Goal: Task Accomplishment & Management: Complete application form

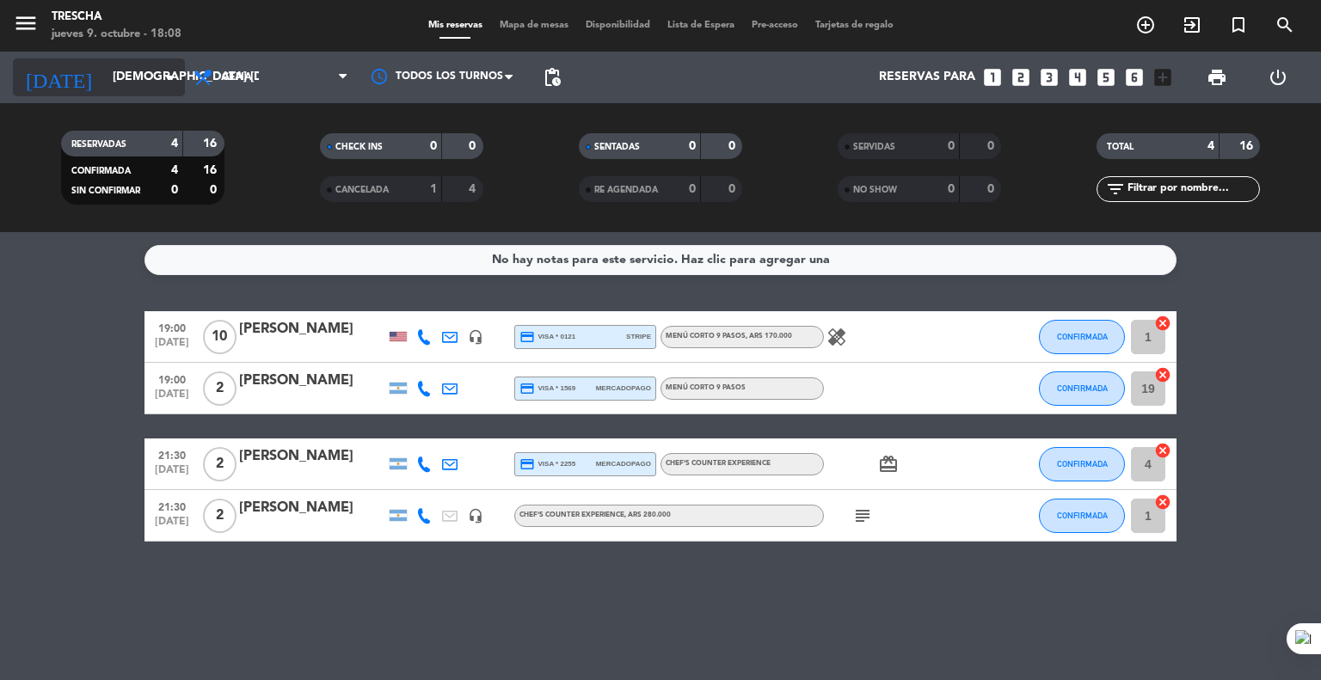
click at [110, 88] on input "[DEMOGRAPHIC_DATA] [DATE]" at bounding box center [185, 77] width 163 height 31
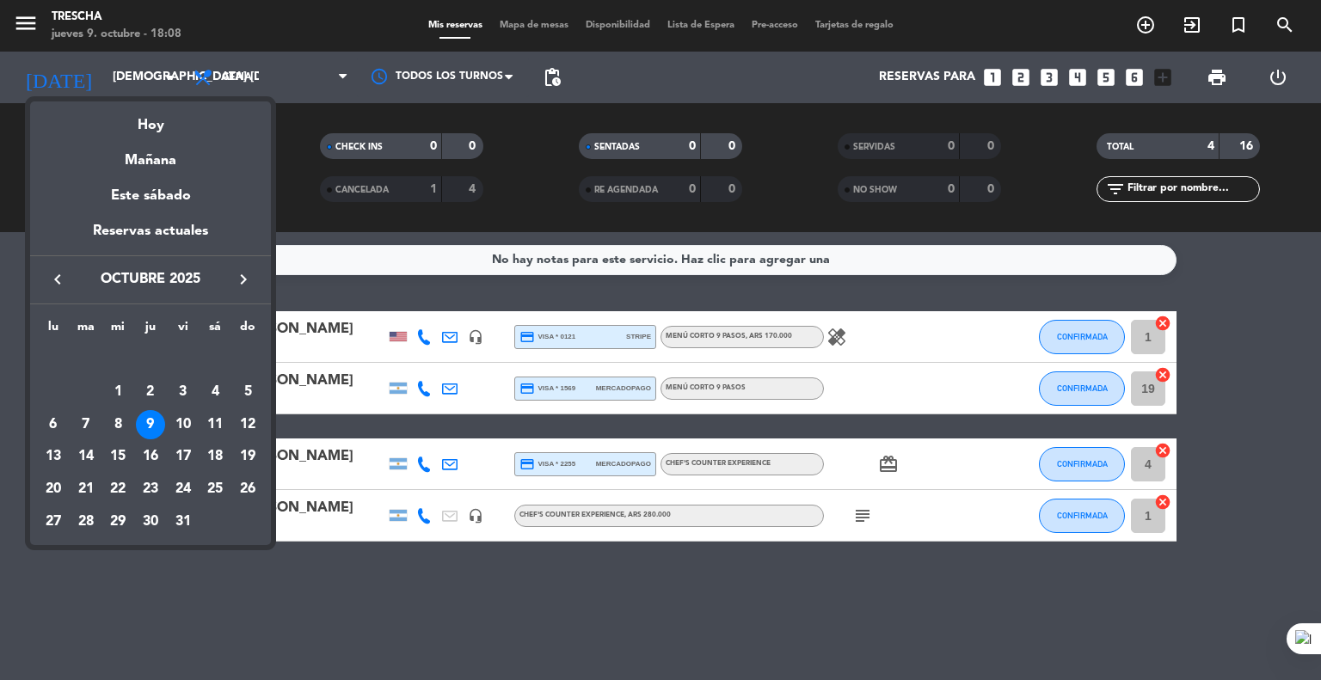
click at [249, 283] on icon "keyboard_arrow_right" at bounding box center [243, 279] width 21 height 21
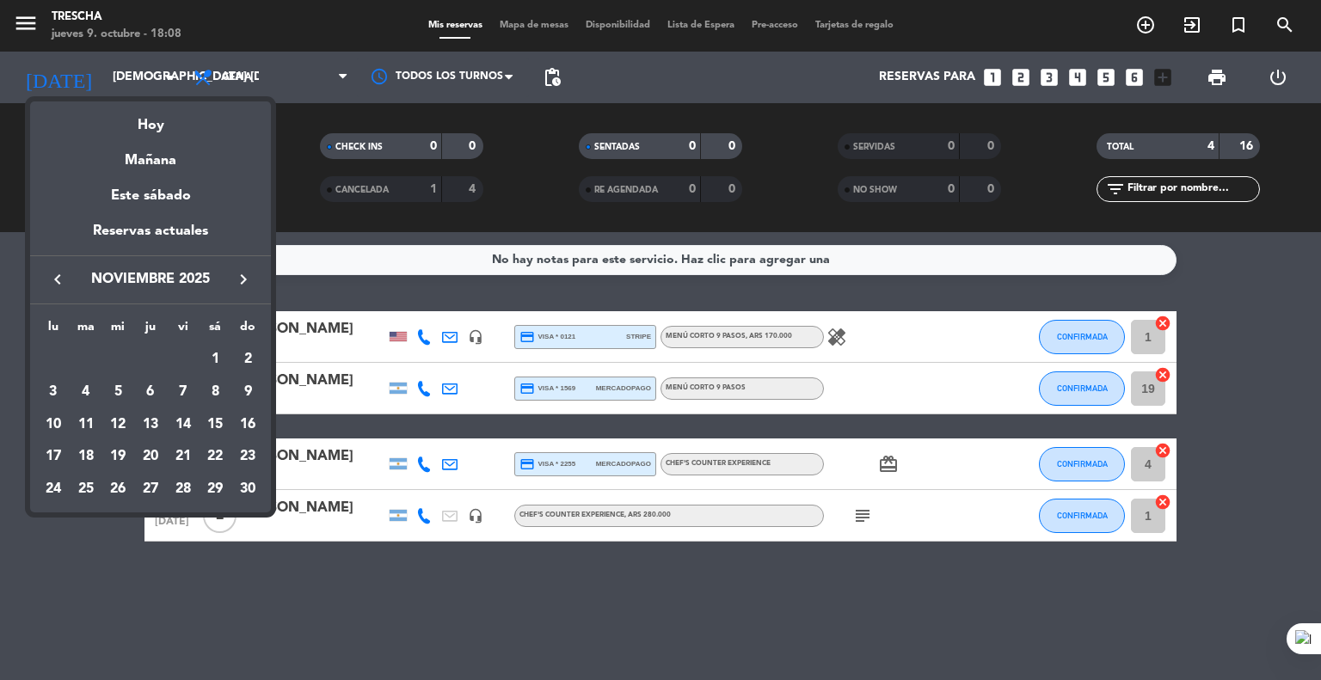
click at [249, 283] on icon "keyboard_arrow_right" at bounding box center [243, 279] width 21 height 21
click at [89, 522] on div "30" at bounding box center [85, 521] width 29 height 29
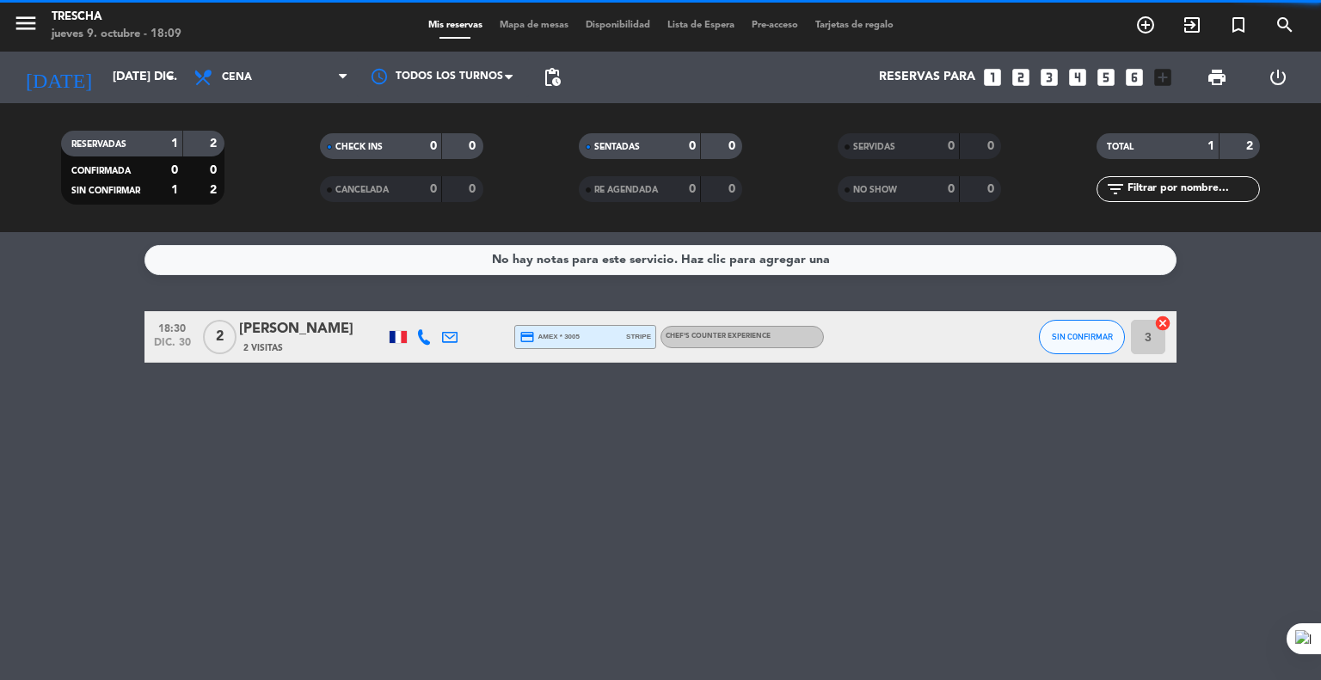
click at [89, 522] on div "No hay notas para este servicio. Haz clic para agregar una 18:30 dic. 30 2 [PER…" at bounding box center [660, 456] width 1321 height 448
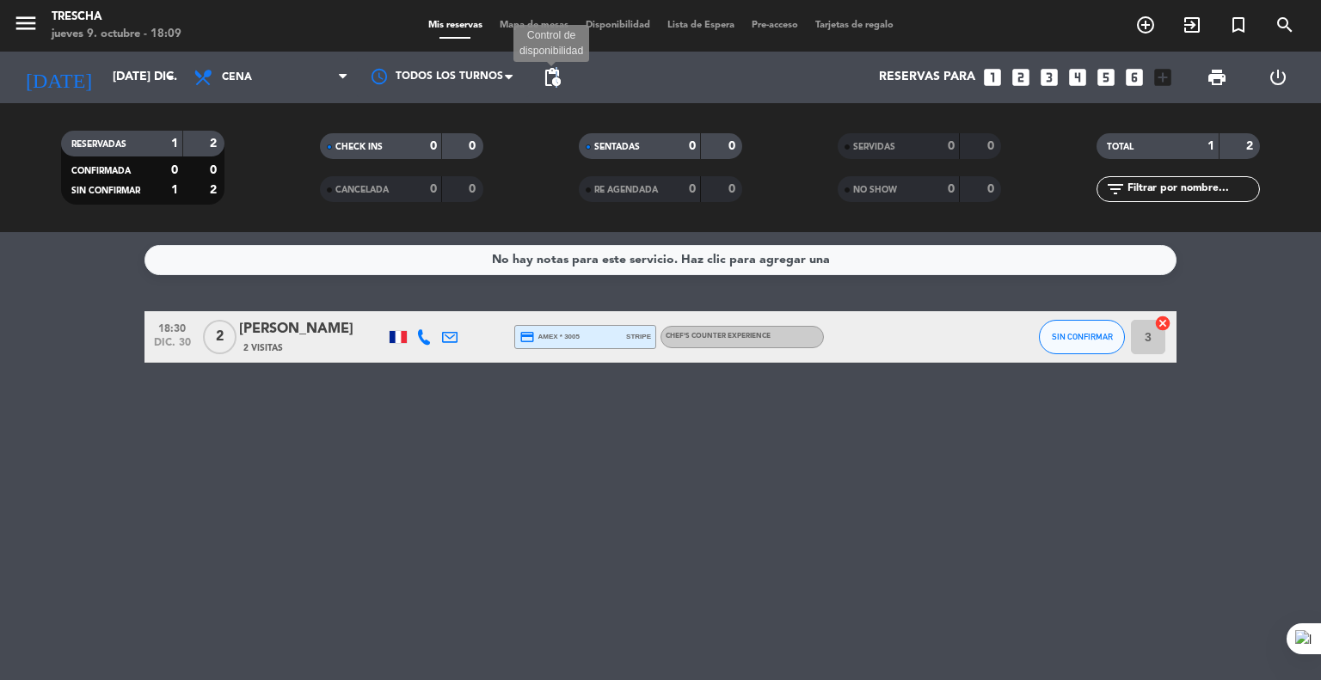
click at [556, 72] on span "pending_actions" at bounding box center [552, 77] width 21 height 21
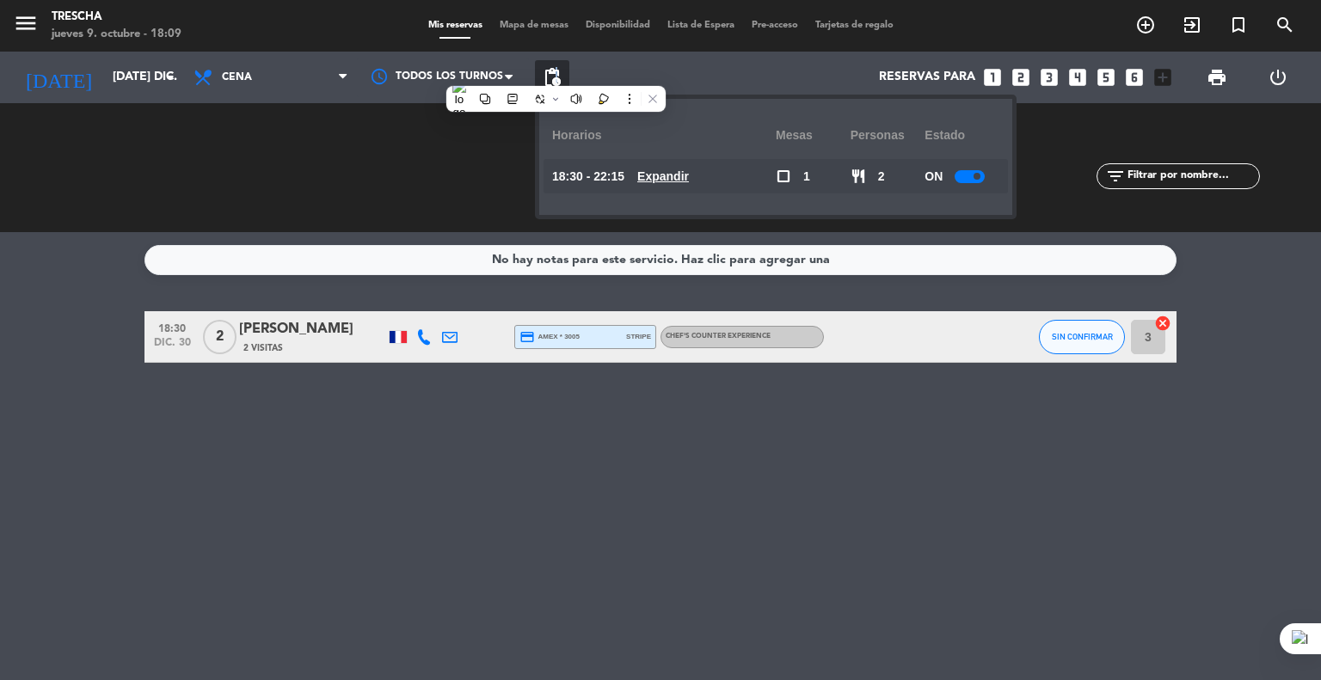
click at [556, 75] on span "pending_actions" at bounding box center [552, 77] width 21 height 21
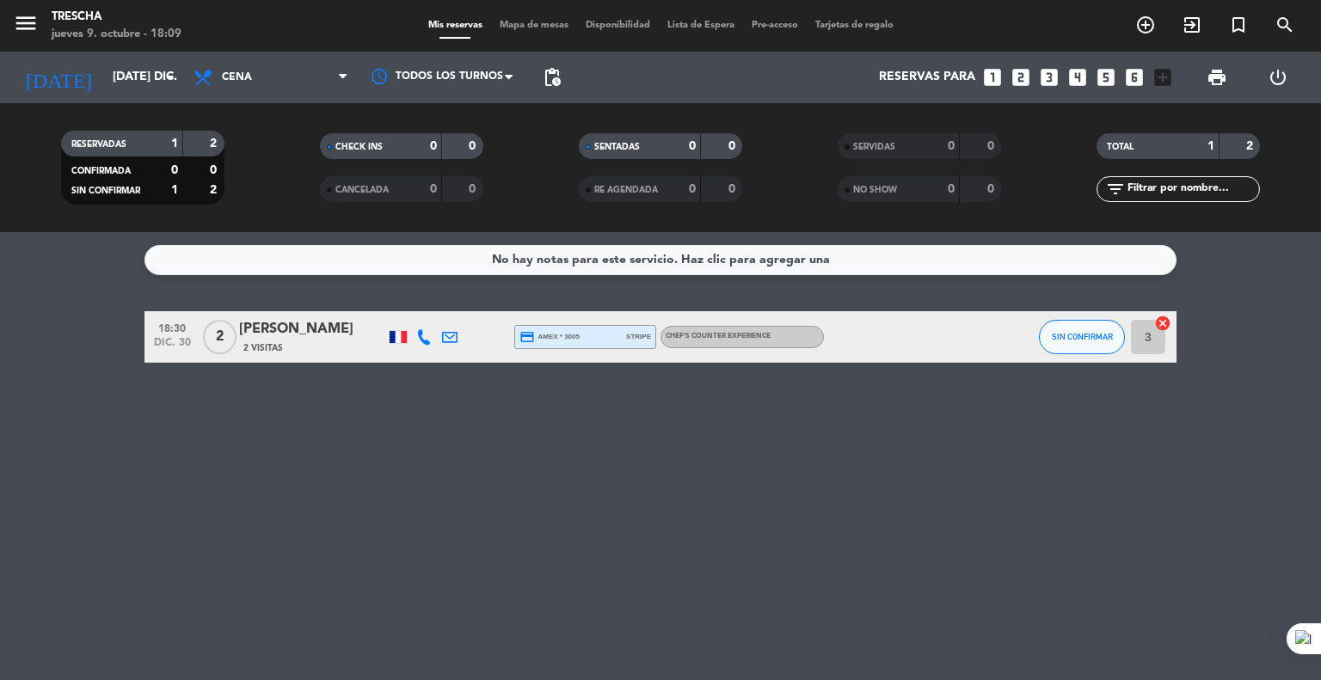
click at [21, 447] on div "No hay notas para este servicio. Haz clic para agregar una 18:30 dic. 30 2 [PER…" at bounding box center [660, 456] width 1321 height 448
click at [144, 81] on input "[DATE] dic." at bounding box center [185, 77] width 163 height 31
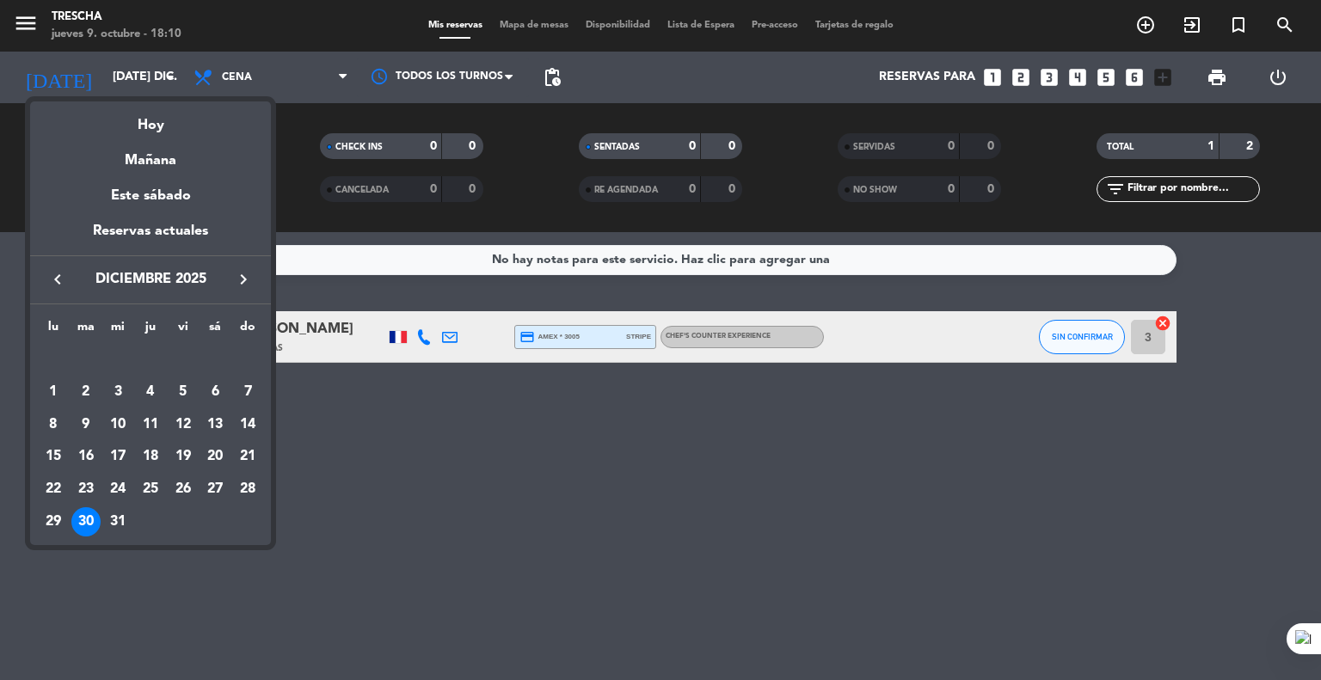
click at [55, 276] on icon "keyboard_arrow_left" at bounding box center [57, 279] width 21 height 21
click at [148, 412] on div "9" at bounding box center [150, 424] width 29 height 29
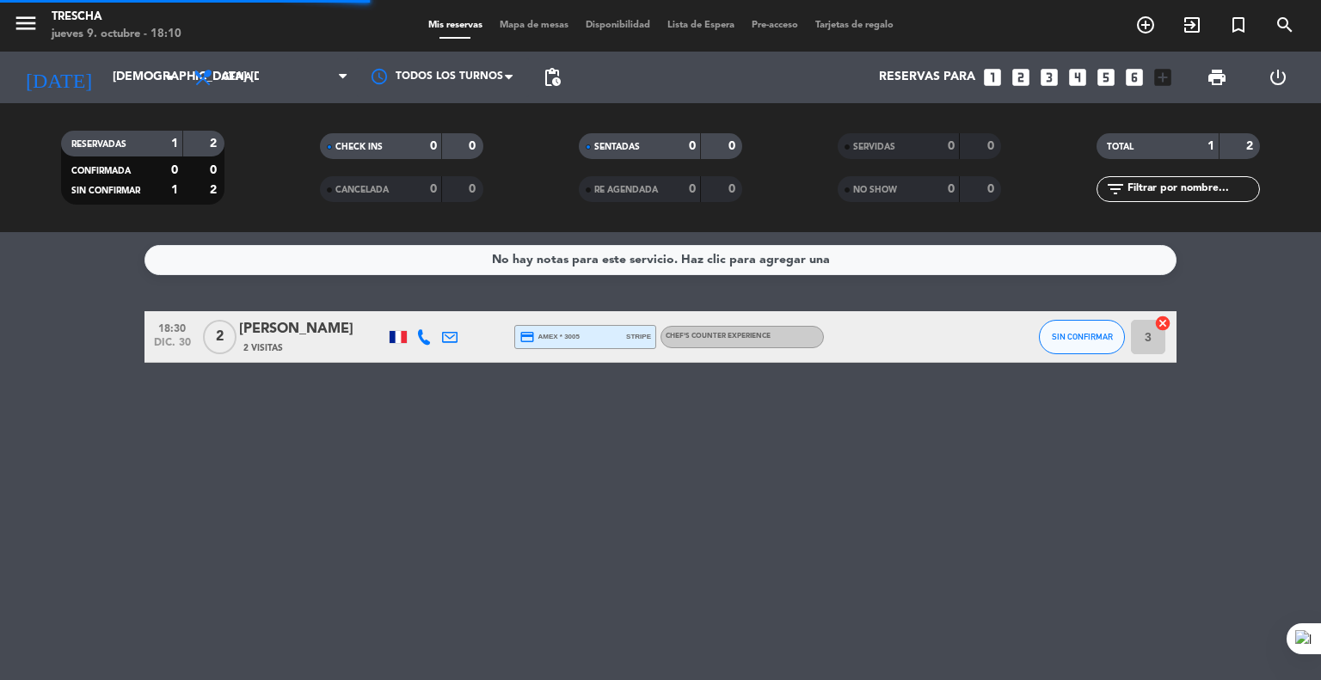
click at [76, 472] on div "No hay notas para este servicio. Haz clic para agregar una 18:30 dic. 30 2 [PER…" at bounding box center [660, 456] width 1321 height 448
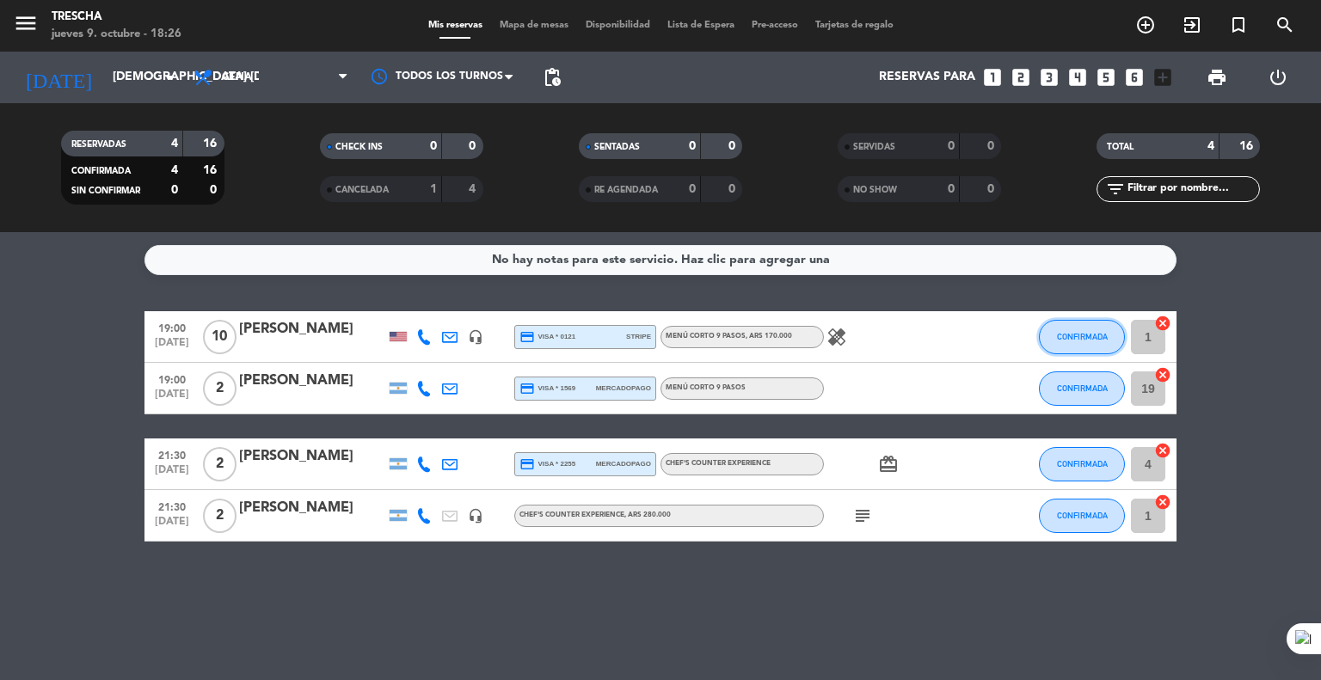
click at [1069, 334] on span "CONFIRMADA" at bounding box center [1082, 336] width 51 height 9
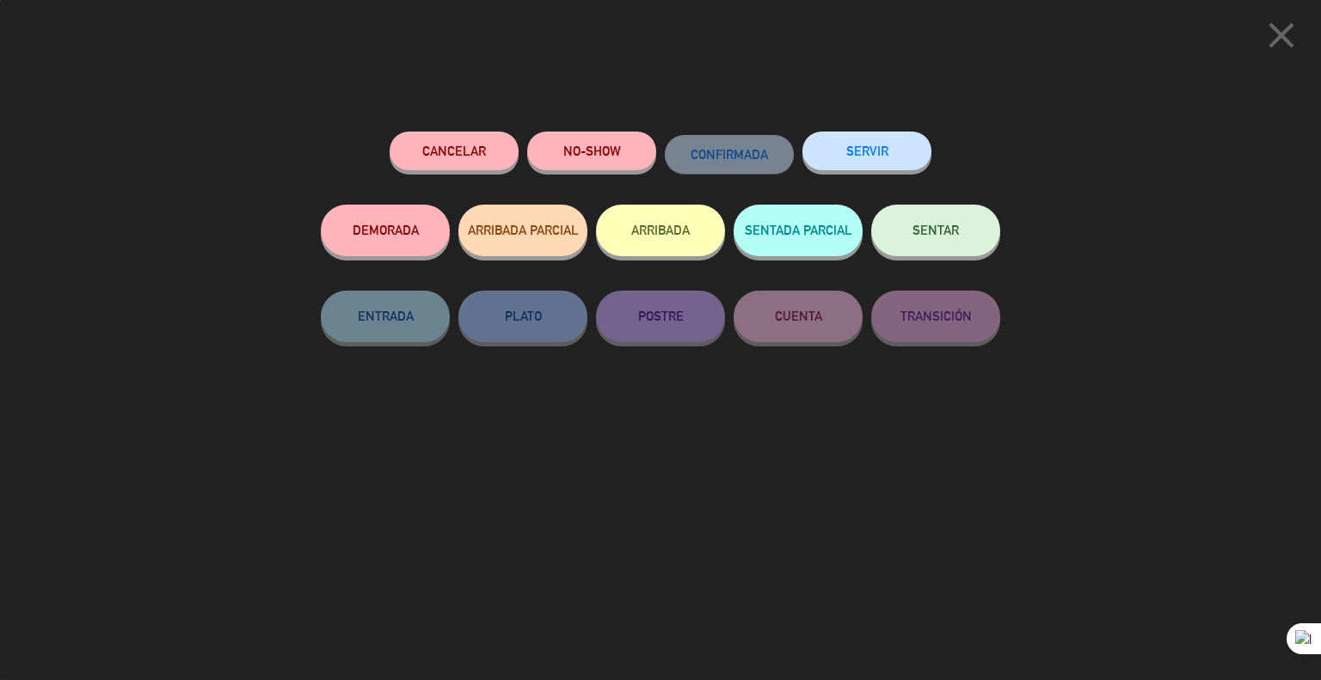
click at [956, 247] on button "SENTAR" at bounding box center [935, 231] width 129 height 52
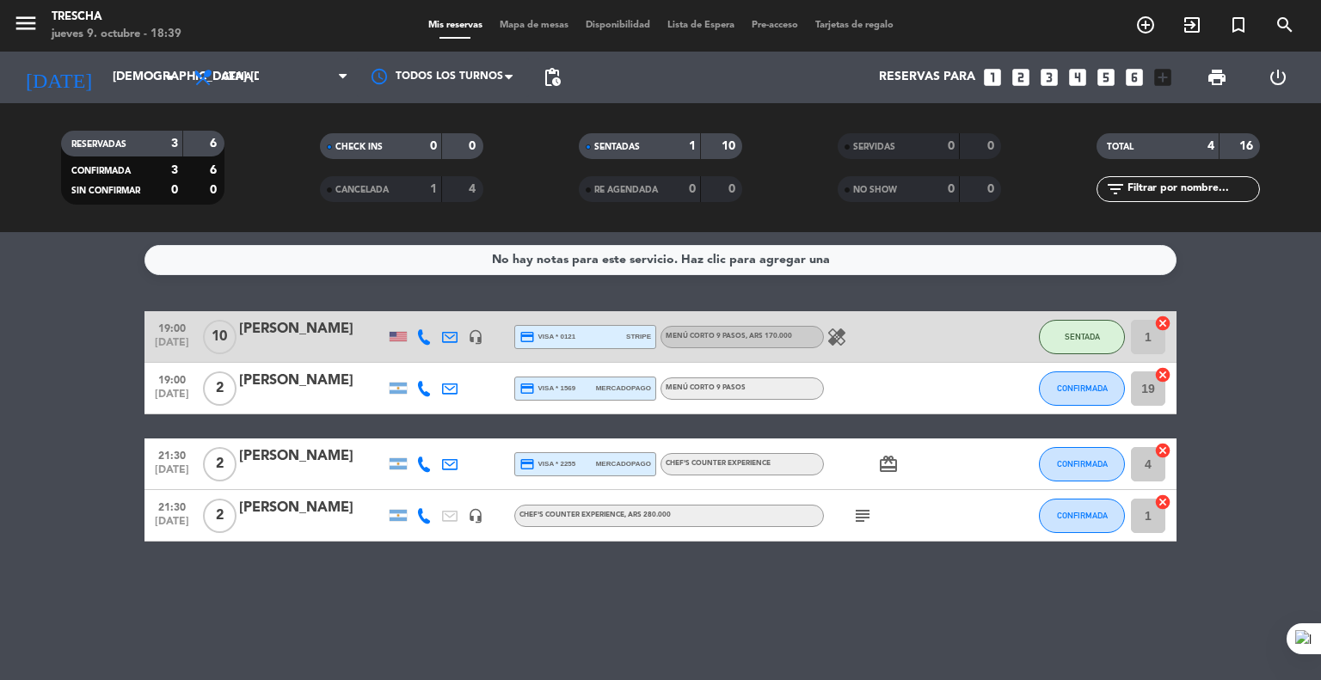
click at [64, 368] on bookings-row "19:00 [DATE] [PERSON_NAME] headset_mic credit_card visa * 0121 stripe Menú cort…" at bounding box center [660, 426] width 1321 height 230
click at [123, 75] on input "[DEMOGRAPHIC_DATA] [DATE]" at bounding box center [185, 77] width 163 height 31
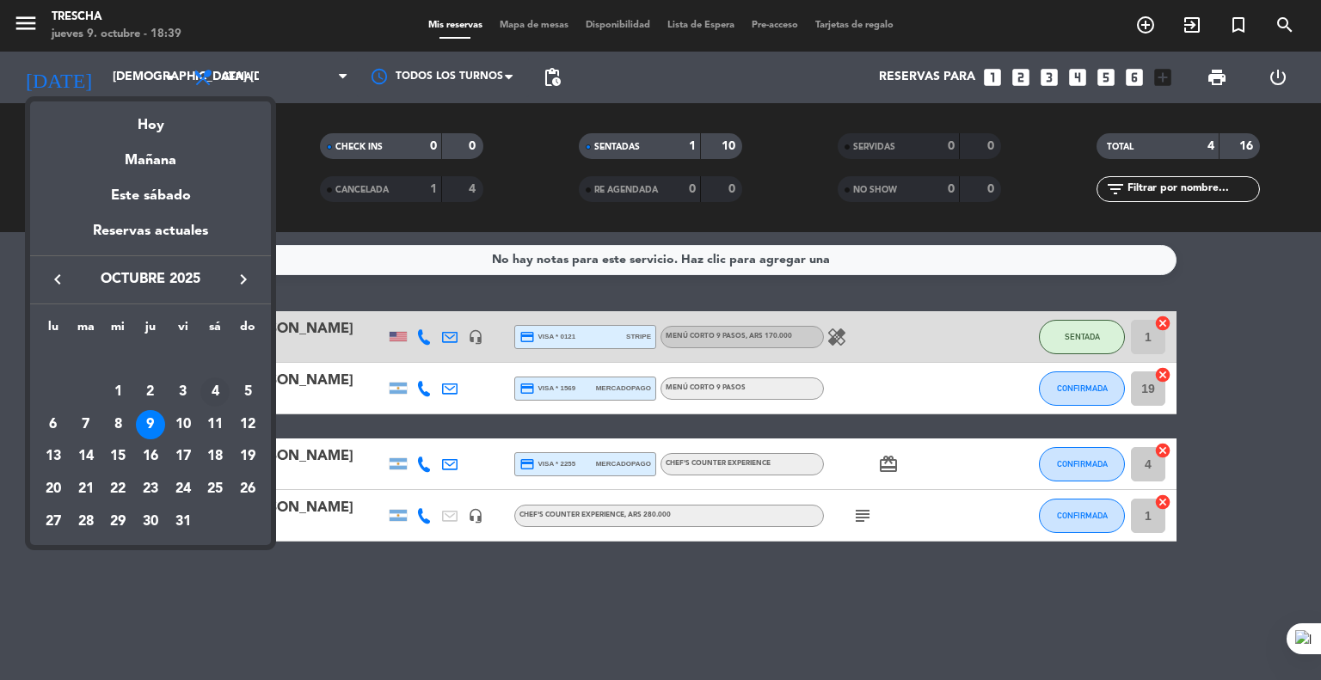
click at [221, 395] on div "4" at bounding box center [214, 392] width 29 height 29
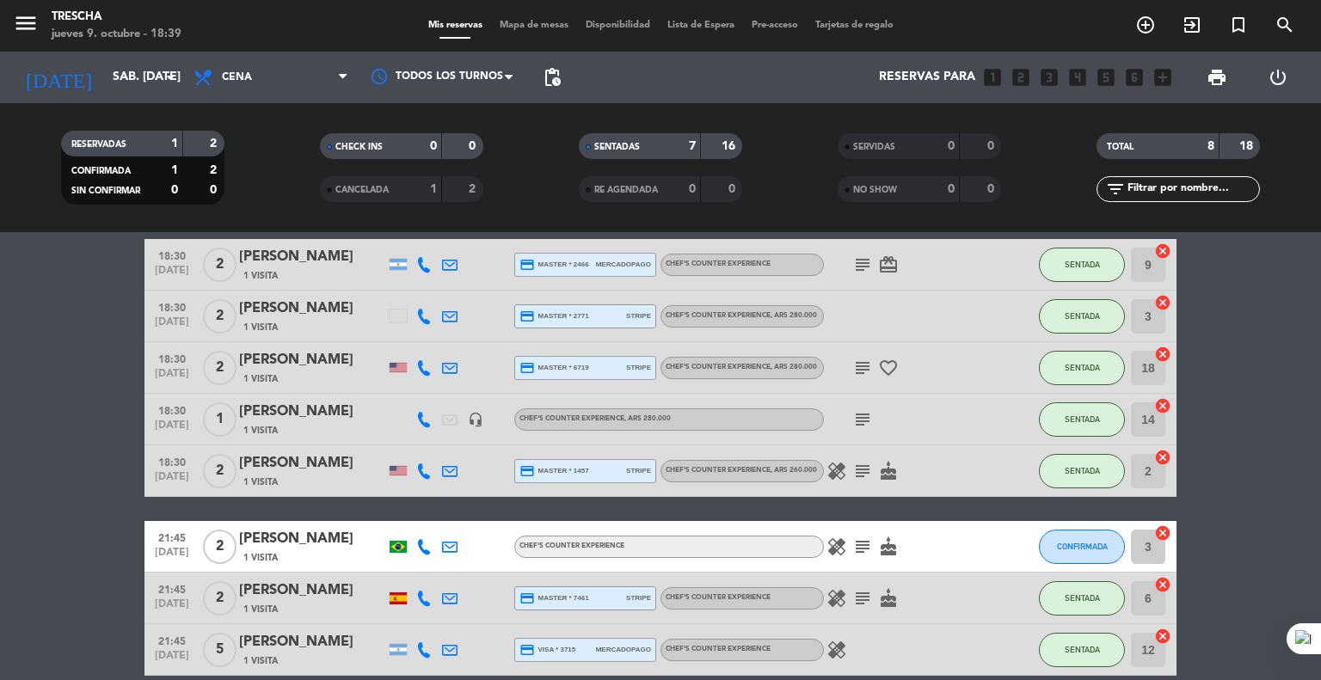
scroll to position [153, 0]
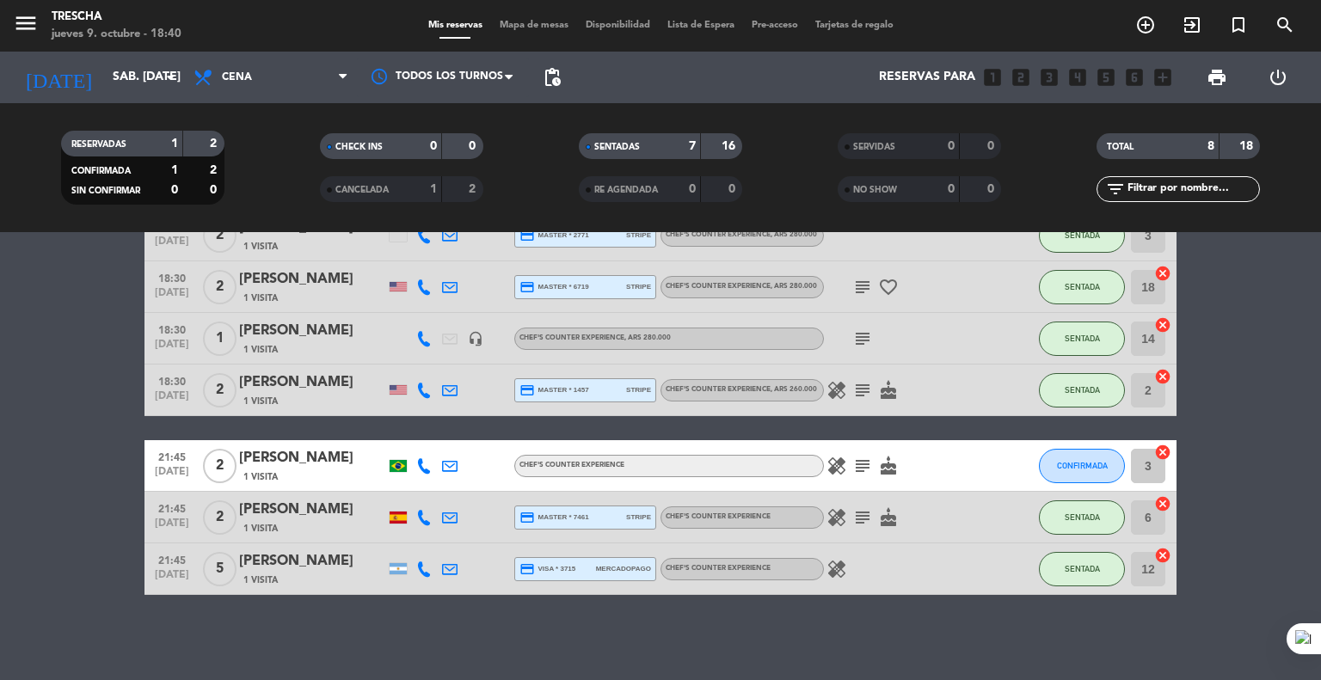
click at [293, 459] on div "[PERSON_NAME]" at bounding box center [312, 458] width 146 height 22
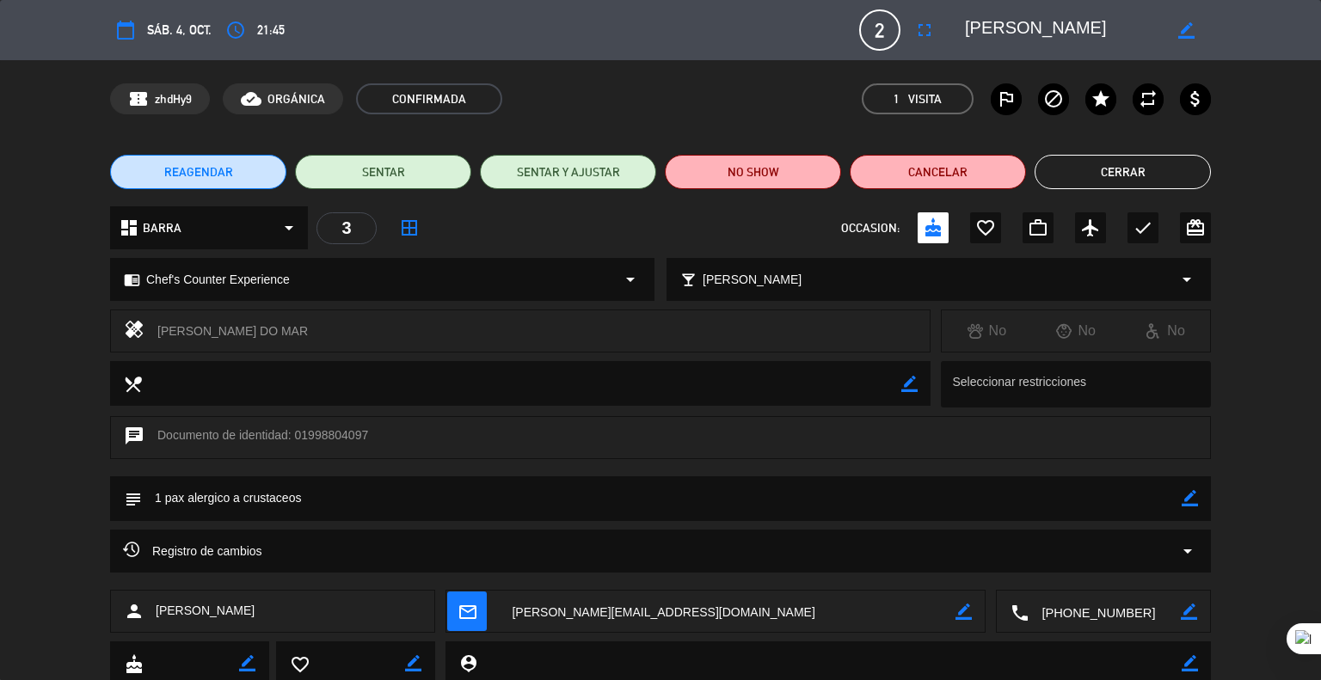
click at [1189, 554] on icon "arrow_drop_down" at bounding box center [1187, 551] width 21 height 21
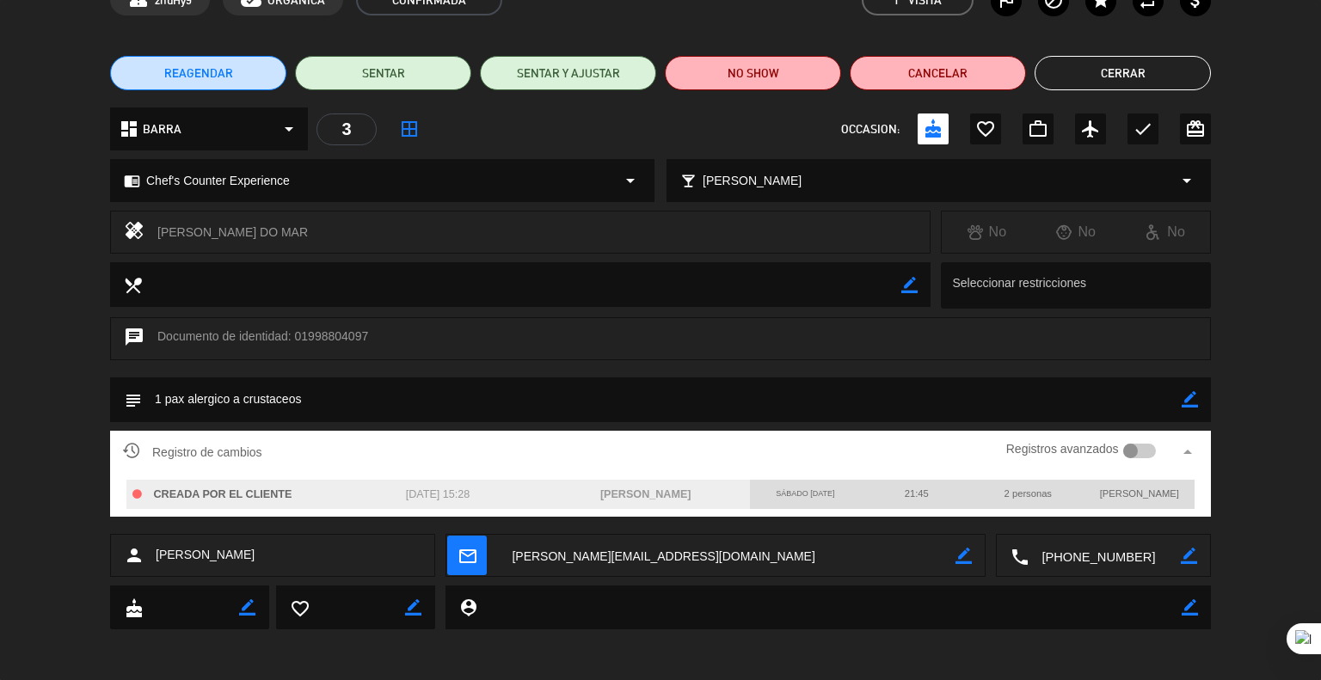
scroll to position [100, 0]
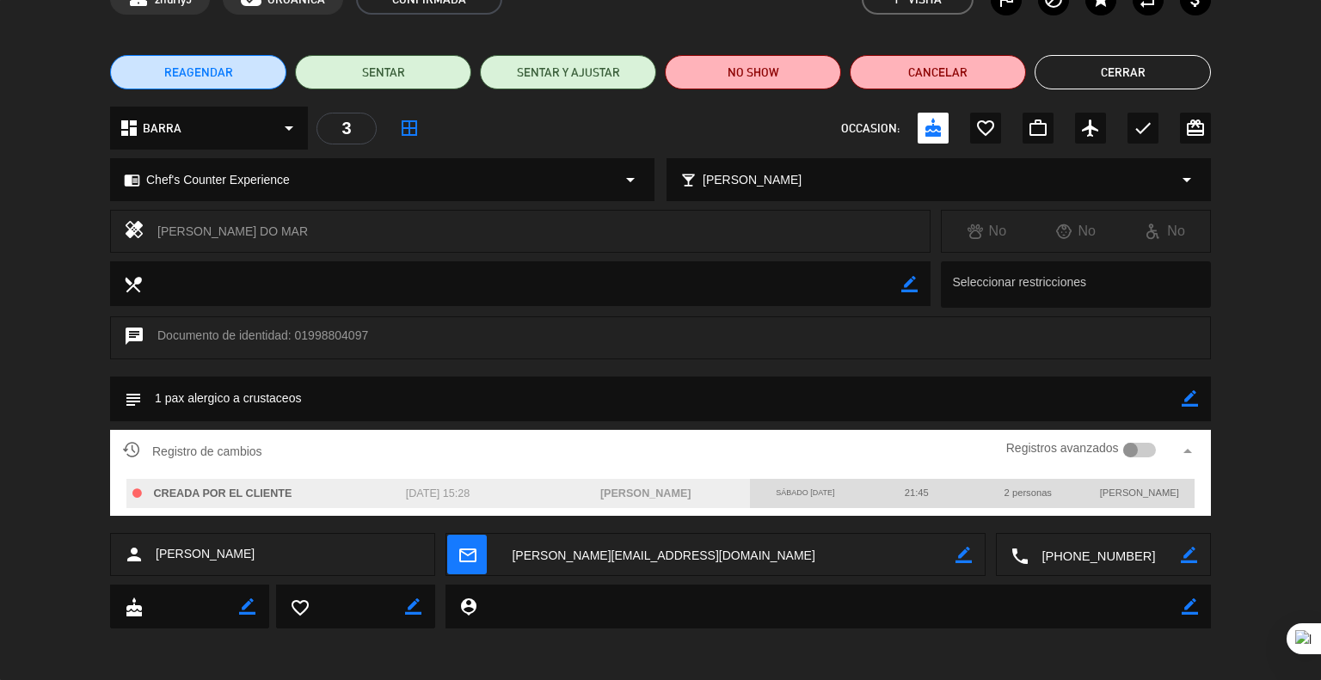
click at [1150, 451] on div at bounding box center [1140, 450] width 34 height 15
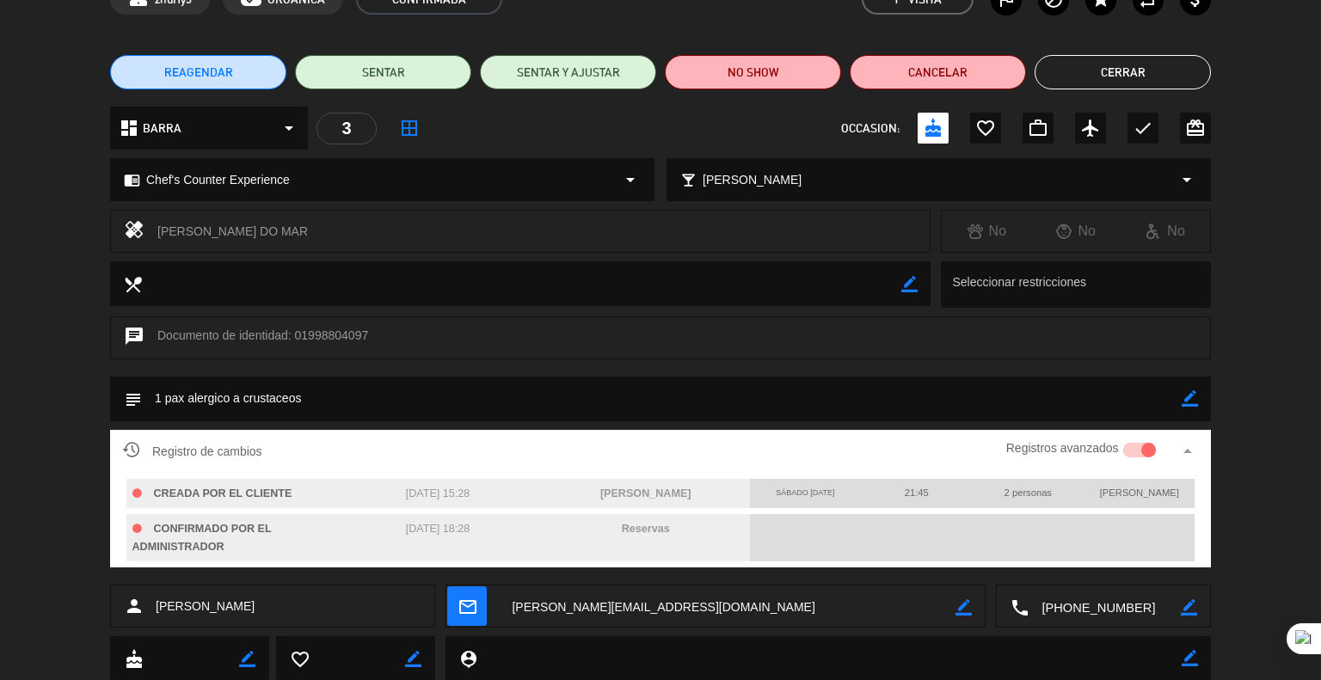
click at [1149, 64] on button "Cerrar" at bounding box center [1123, 72] width 176 height 34
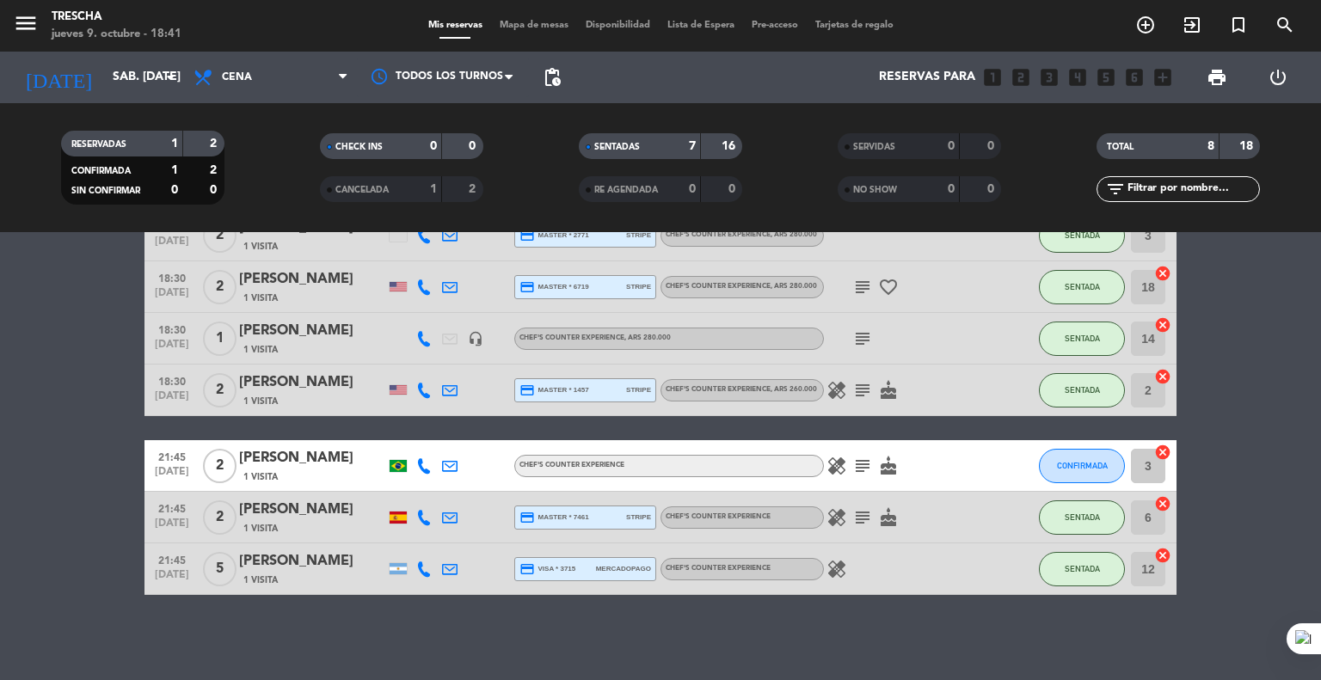
click at [40, 526] on bookings-row "18:30 [DATE] 2 [PERSON_NAME] 1 Visita credit_card master * 2466 mercadopago Che…" at bounding box center [660, 376] width 1321 height 437
click at [323, 476] on div "1 Visita" at bounding box center [312, 477] width 146 height 15
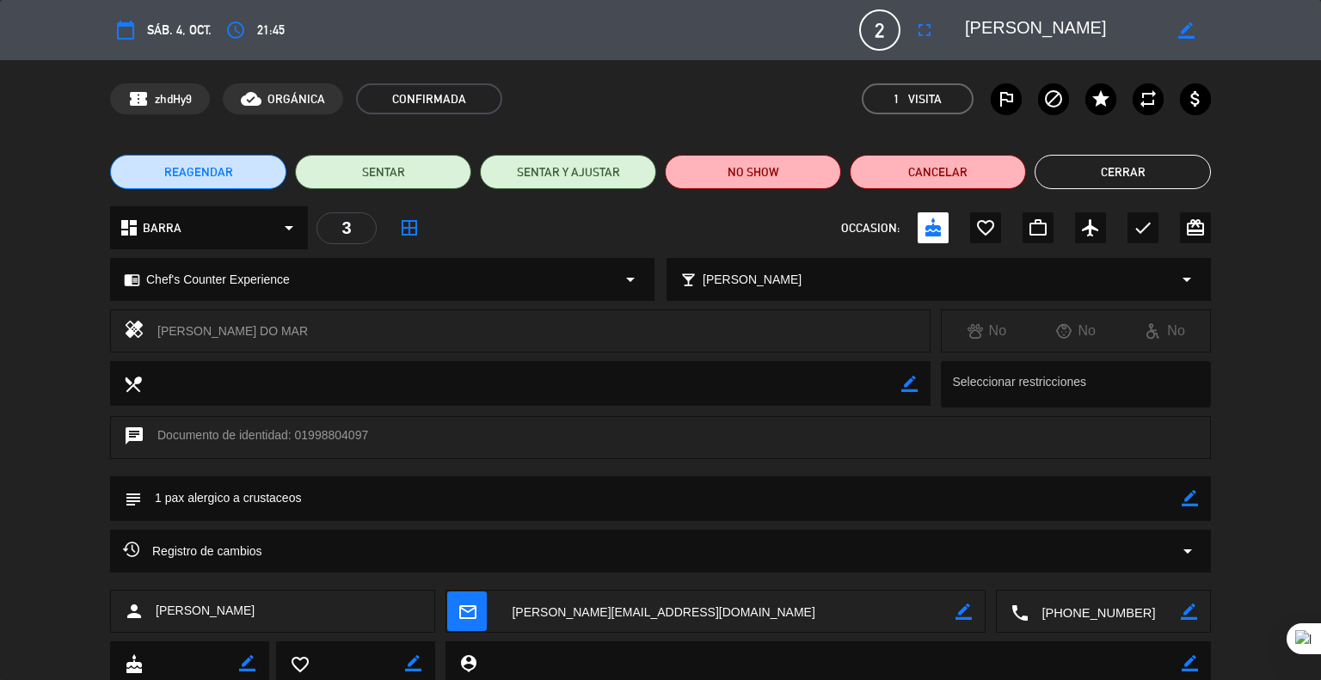
click at [1155, 178] on button "Cerrar" at bounding box center [1123, 172] width 176 height 34
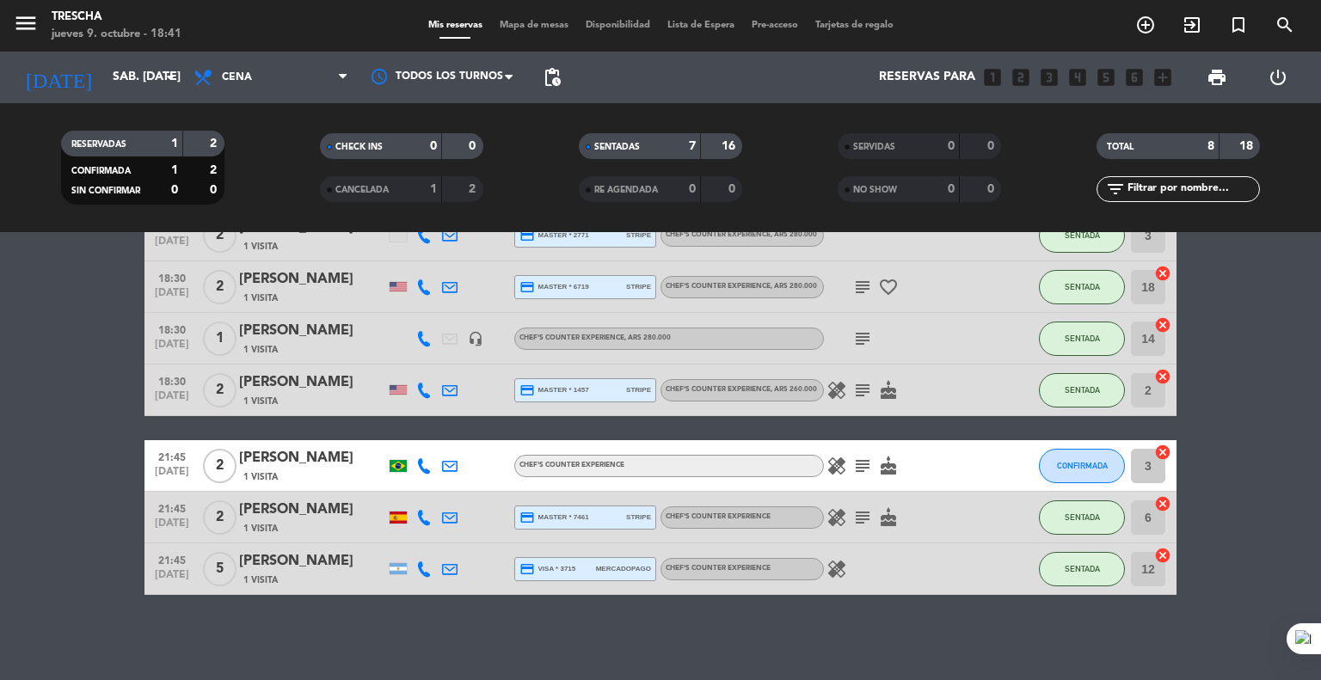
click at [0, 493] on bookings-row "18:30 [DATE] 2 [PERSON_NAME] 1 Visita credit_card master * 2466 mercadopago Che…" at bounding box center [660, 376] width 1321 height 437
click at [300, 461] on div "[PERSON_NAME]" at bounding box center [312, 458] width 146 height 22
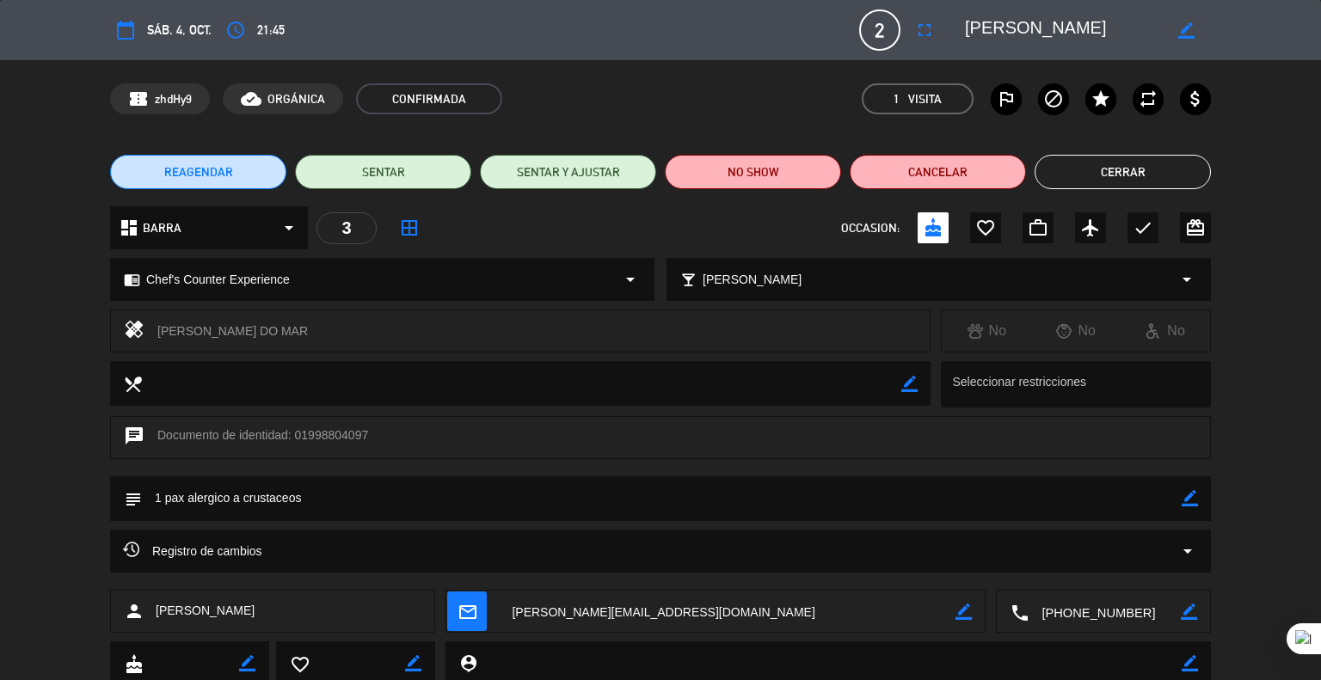
click at [52, 169] on div "REAGENDAR SENTAR SENTAR Y AJUSTAR NO SHOW Cancelar Cerrar" at bounding box center [660, 172] width 1321 height 69
click at [1081, 166] on button "Cerrar" at bounding box center [1123, 172] width 176 height 34
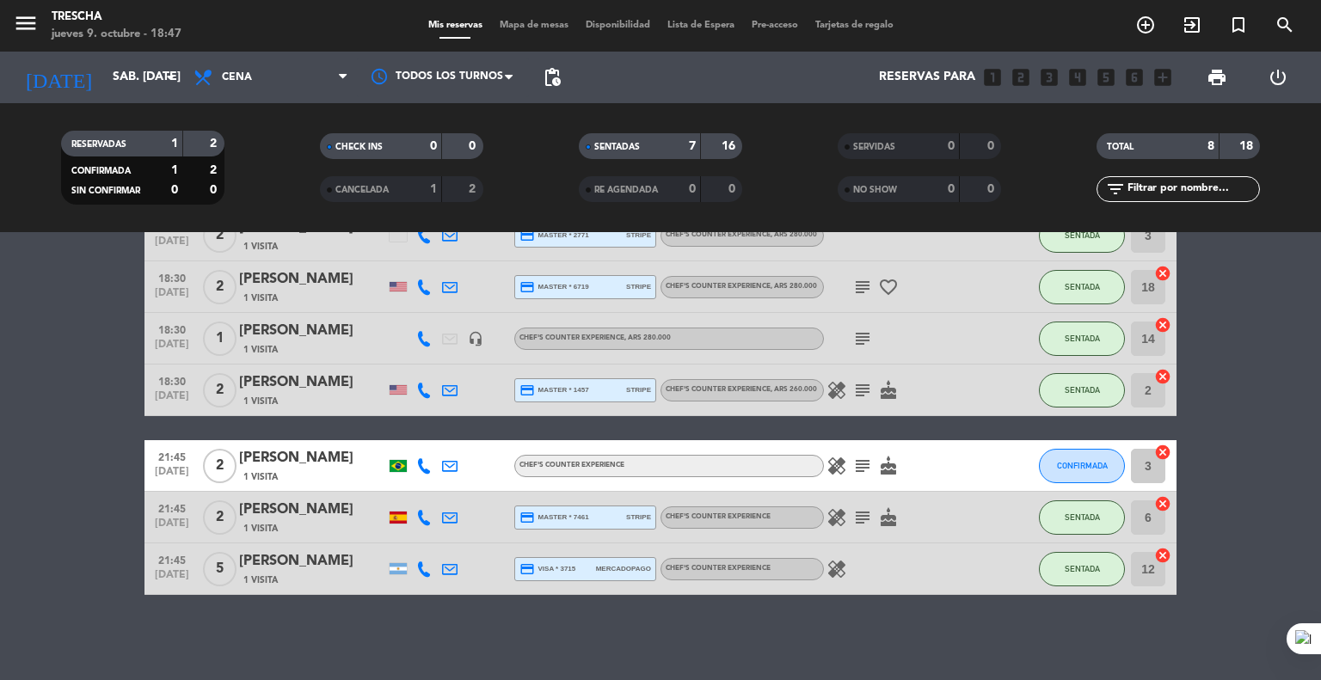
drag, startPoint x: 90, startPoint y: 461, endPoint x: 89, endPoint y: 436, distance: 25.0
click at [89, 436] on bookings-row "18:30 [DATE] 2 [PERSON_NAME] 1 Visita credit_card master * 2466 mercadopago Che…" at bounding box center [660, 376] width 1321 height 437
click at [121, 85] on input "sáb. [DATE]" at bounding box center [185, 77] width 163 height 31
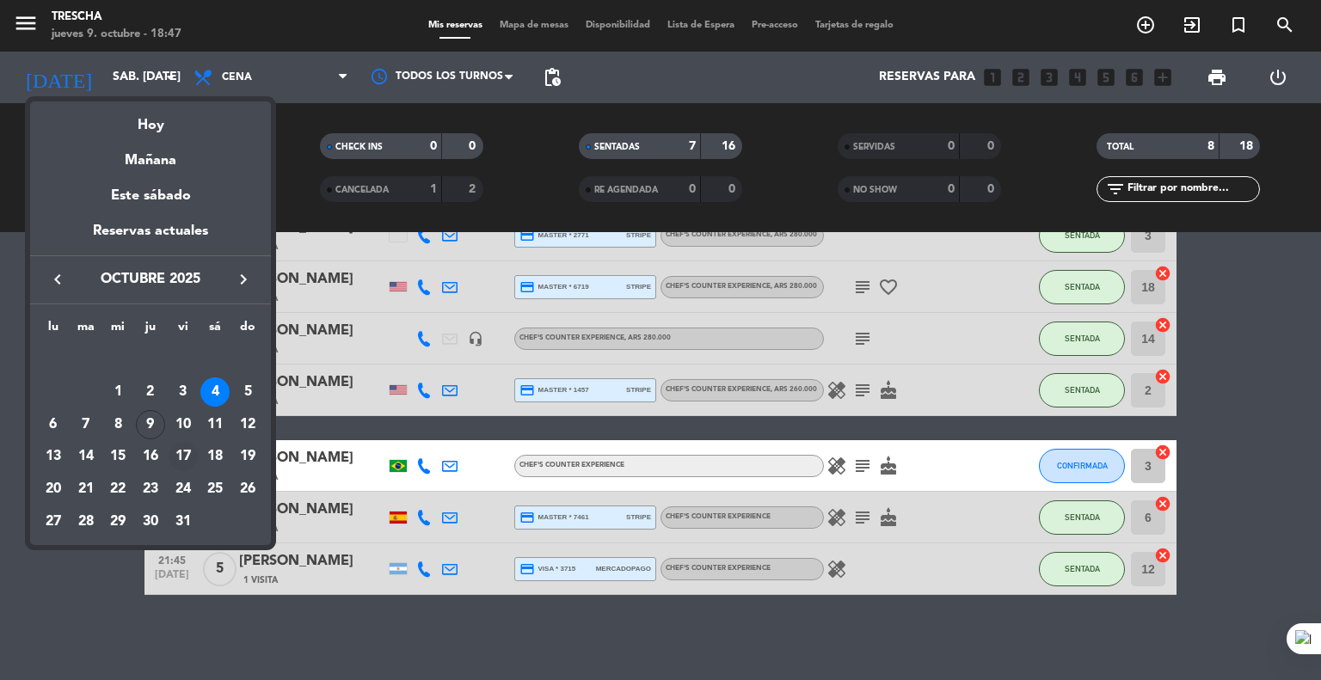
click at [189, 464] on div "17" at bounding box center [183, 456] width 29 height 29
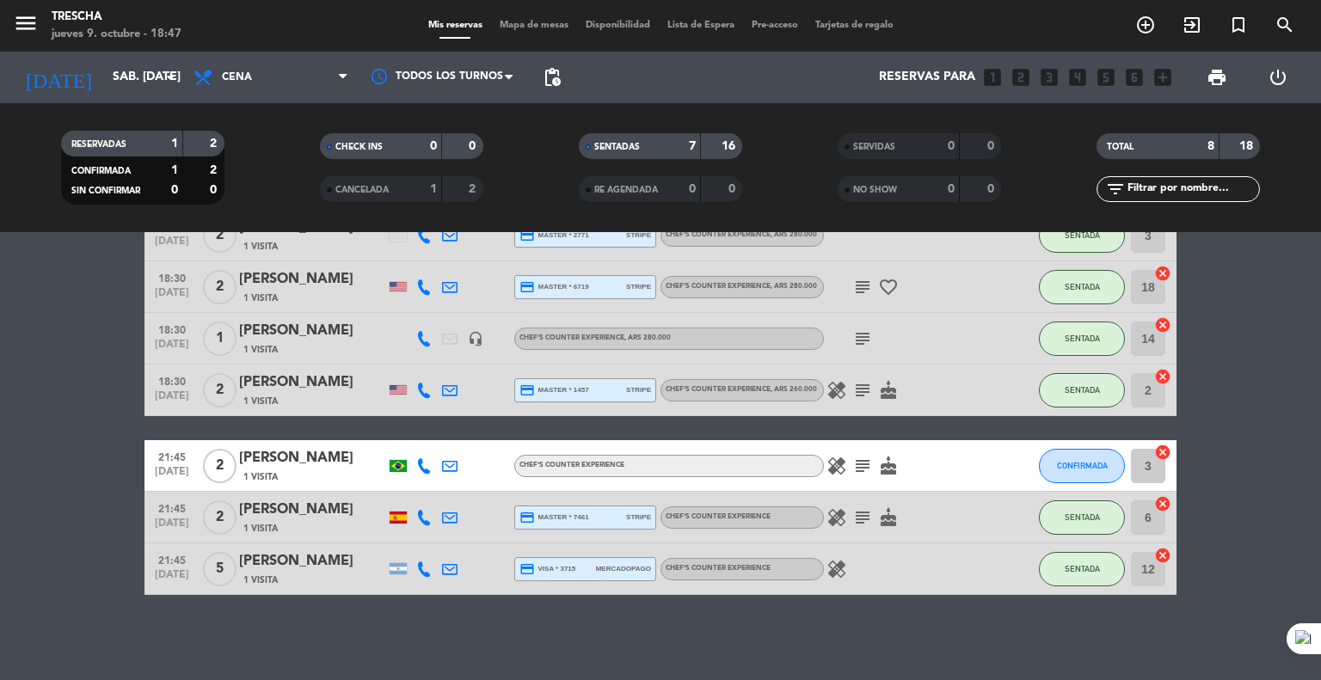
type input "vie. [DATE]"
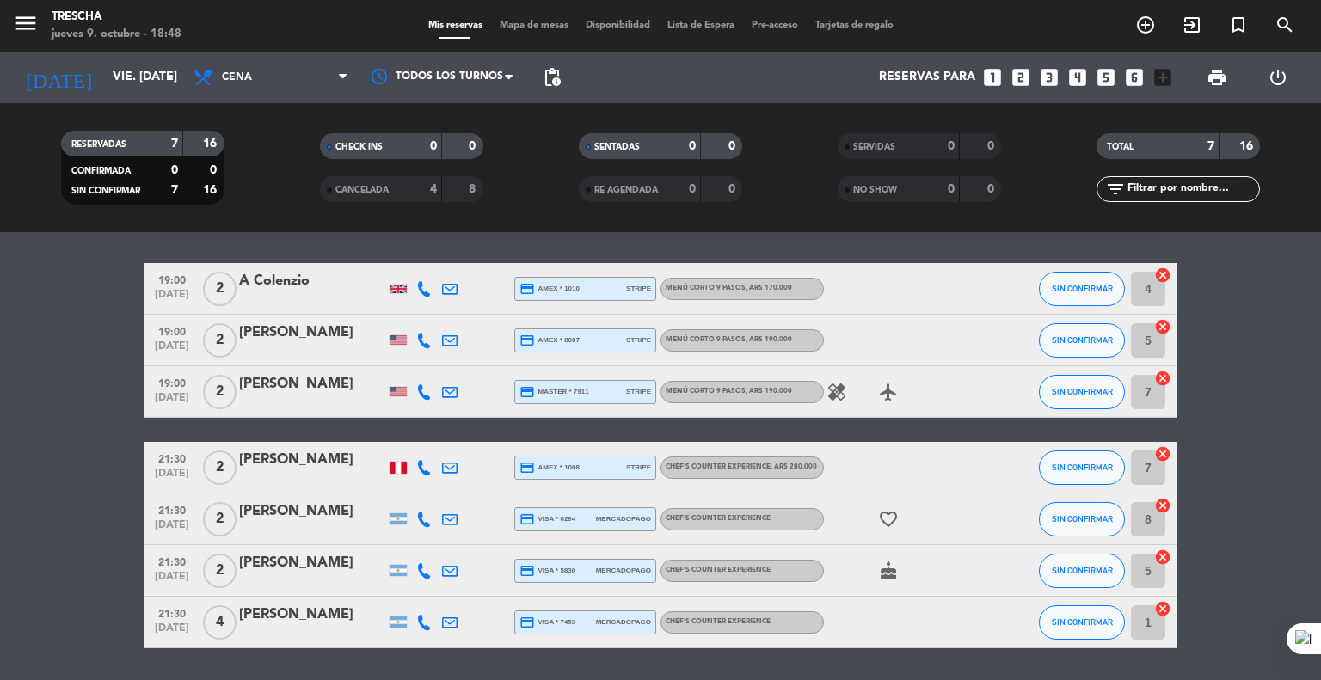
scroll to position [0, 0]
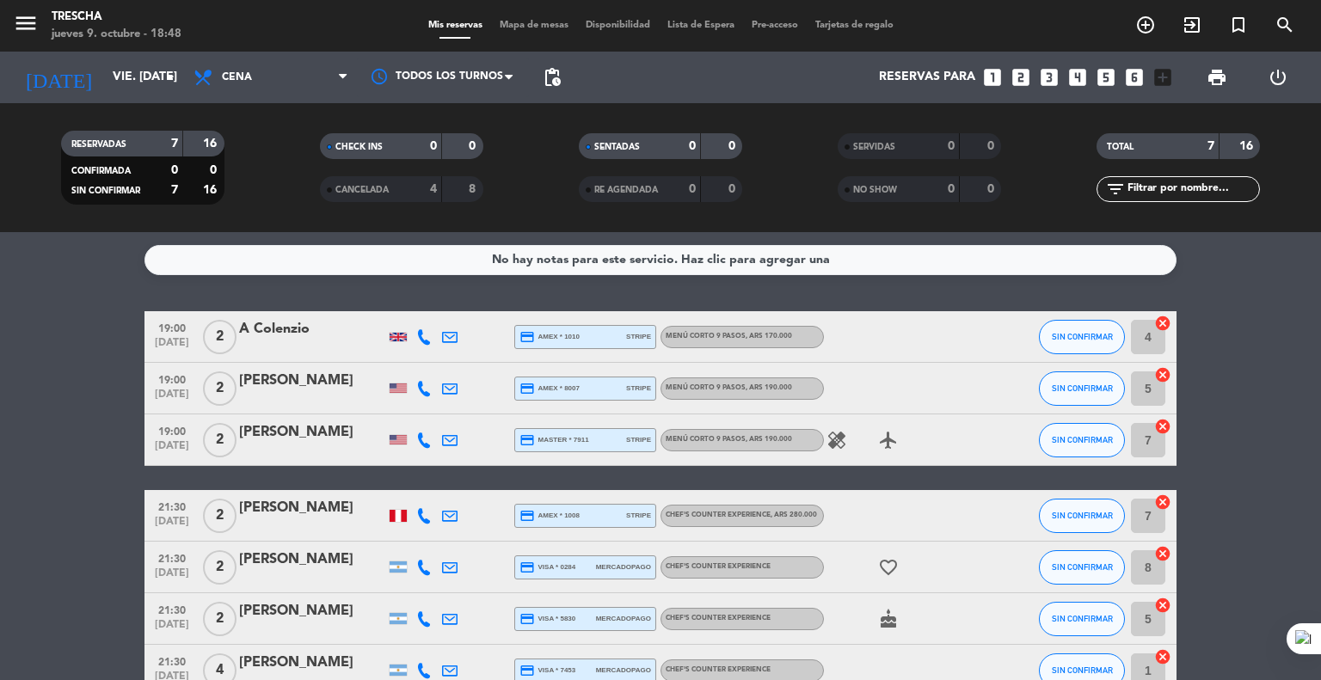
click at [1135, 79] on icon "looks_6" at bounding box center [1134, 77] width 22 height 22
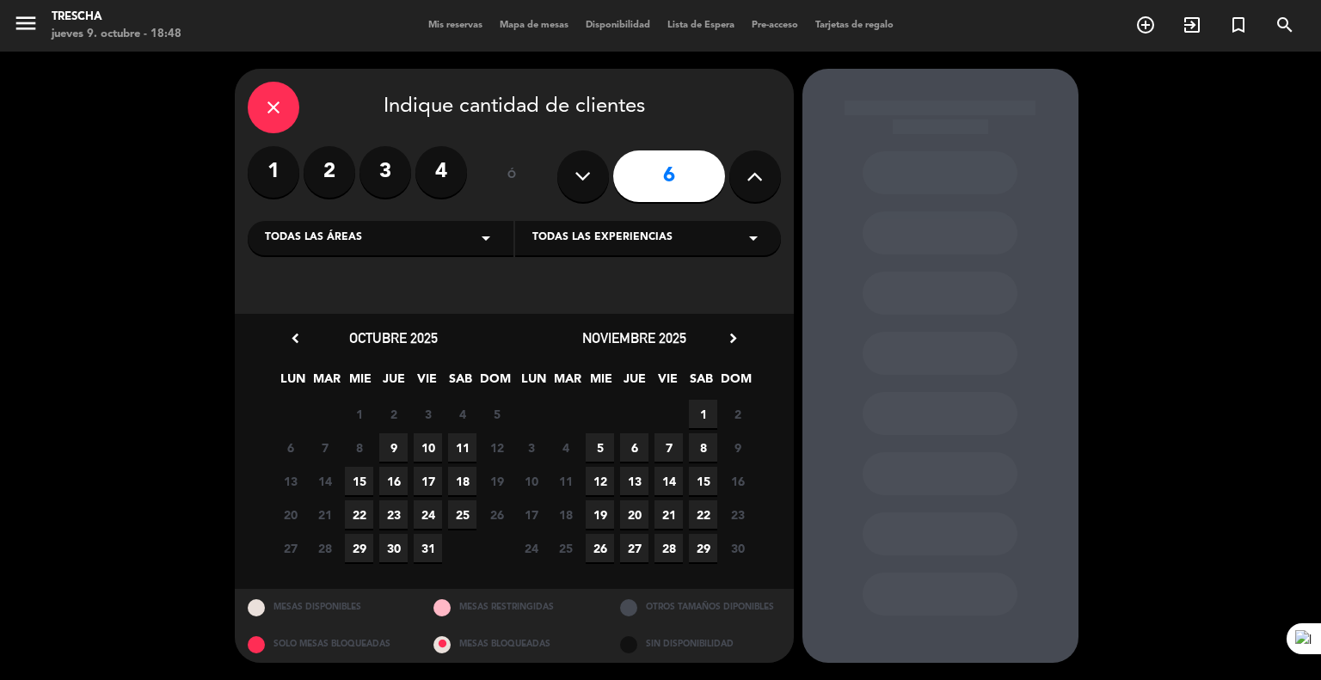
click at [574, 178] on icon at bounding box center [582, 176] width 16 height 26
type input "5"
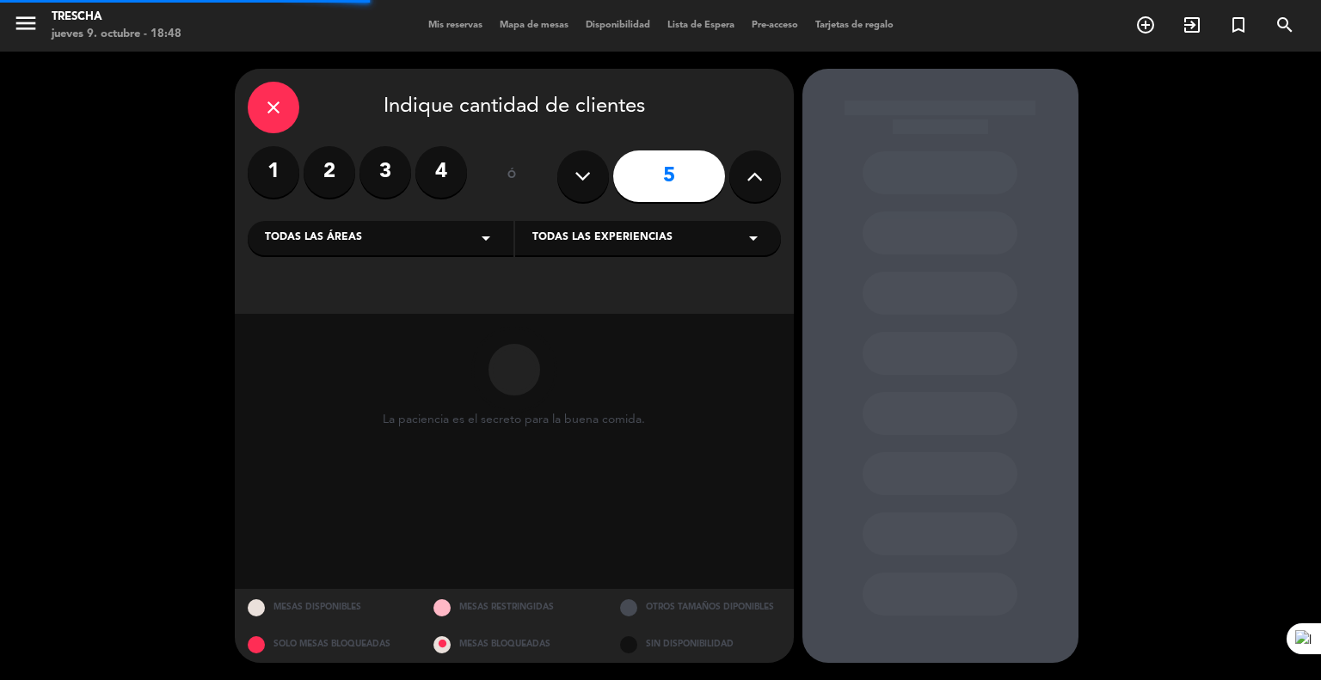
click at [471, 239] on div "Todas las áreas arrow_drop_down" at bounding box center [381, 238] width 266 height 34
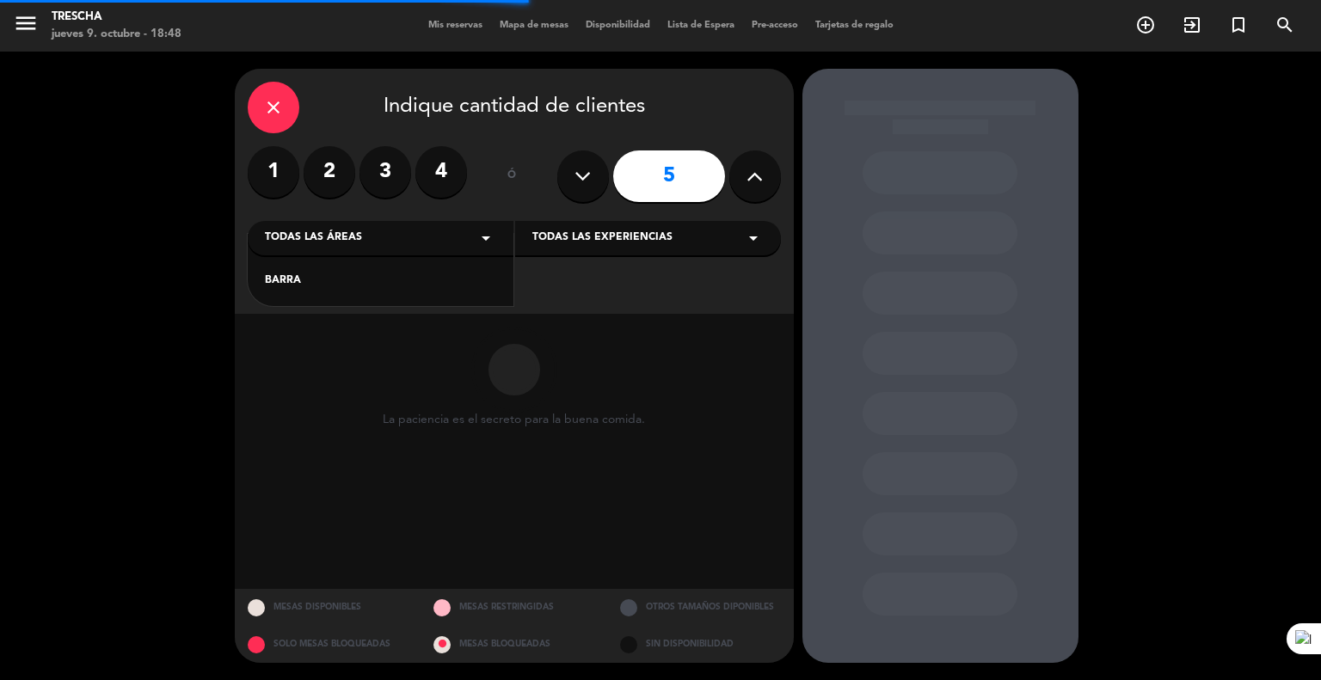
click at [323, 281] on div "BARRA" at bounding box center [380, 281] width 231 height 17
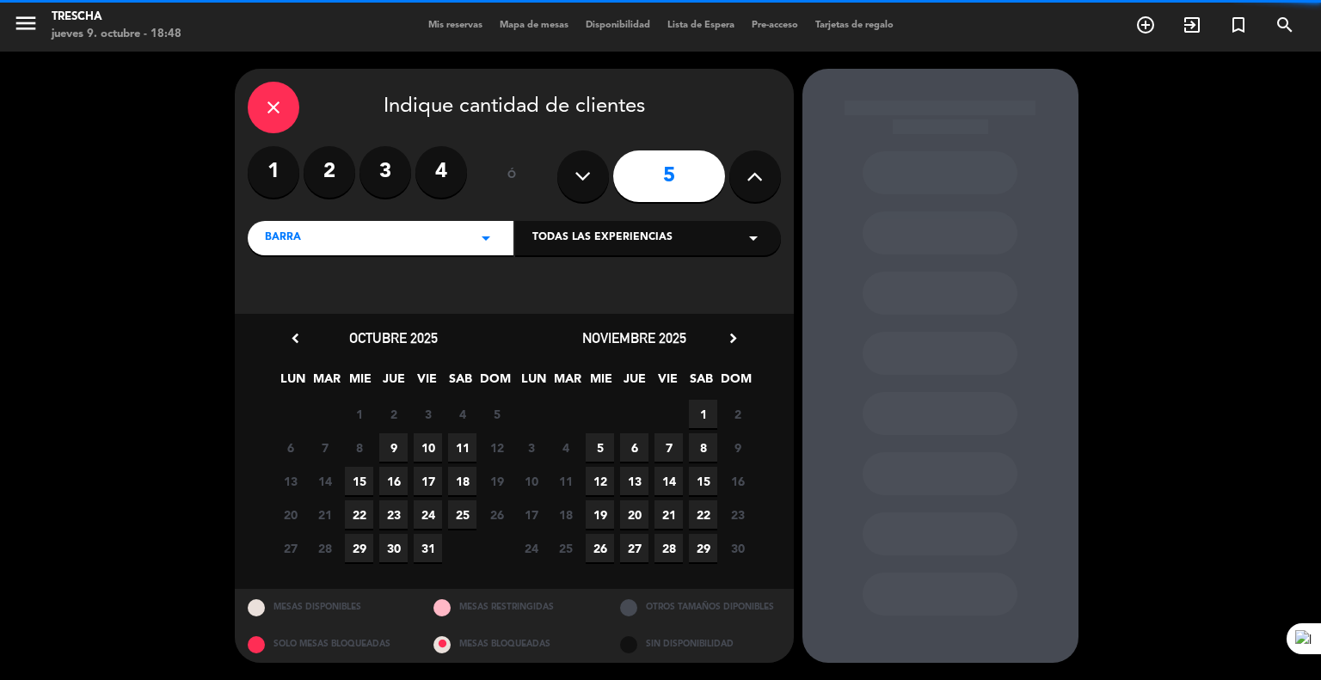
click at [548, 239] on span "Todas las experiencias" at bounding box center [602, 238] width 140 height 17
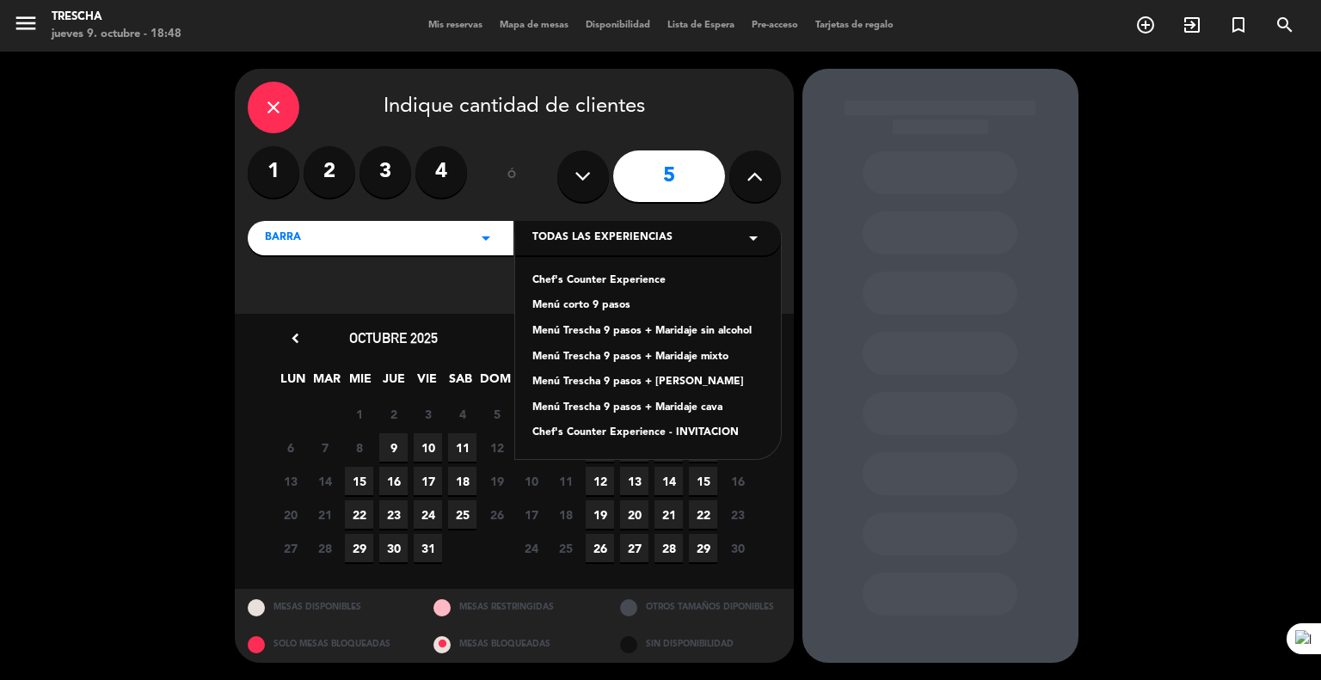
click at [576, 302] on div "Menú corto 9 pasos" at bounding box center [647, 306] width 231 height 17
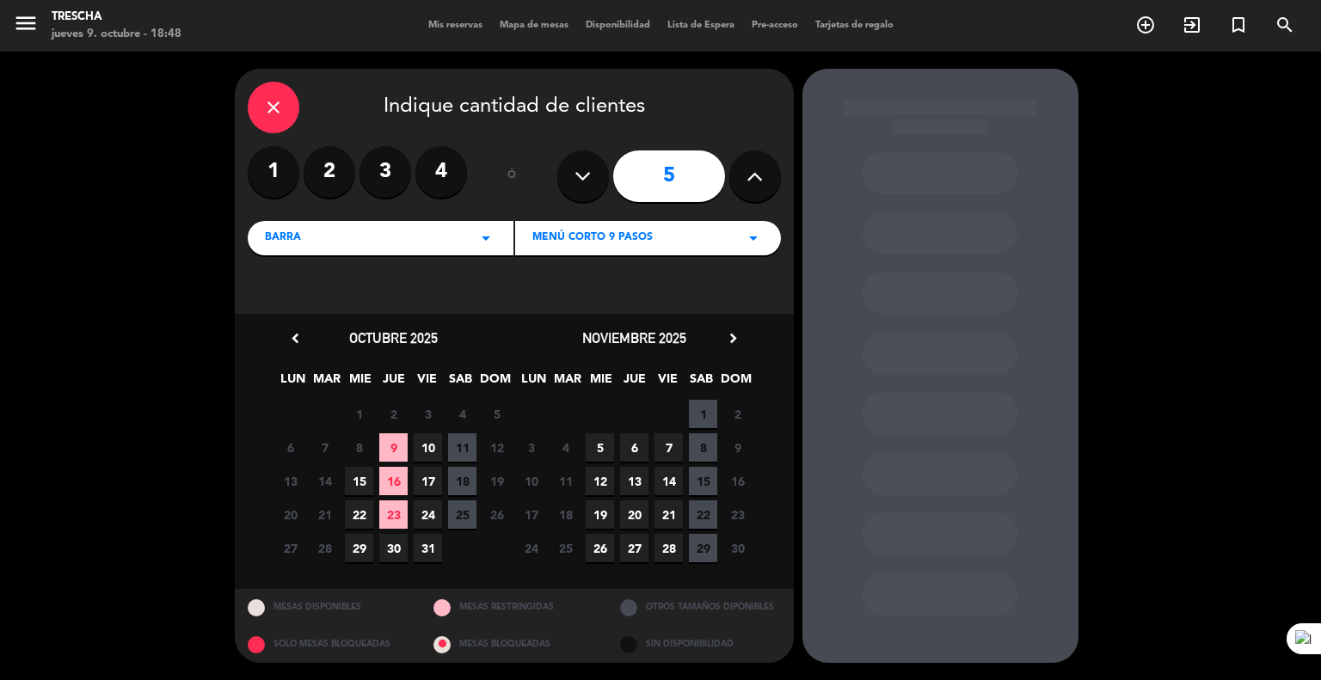
click at [425, 482] on span "17" at bounding box center [428, 481] width 28 height 28
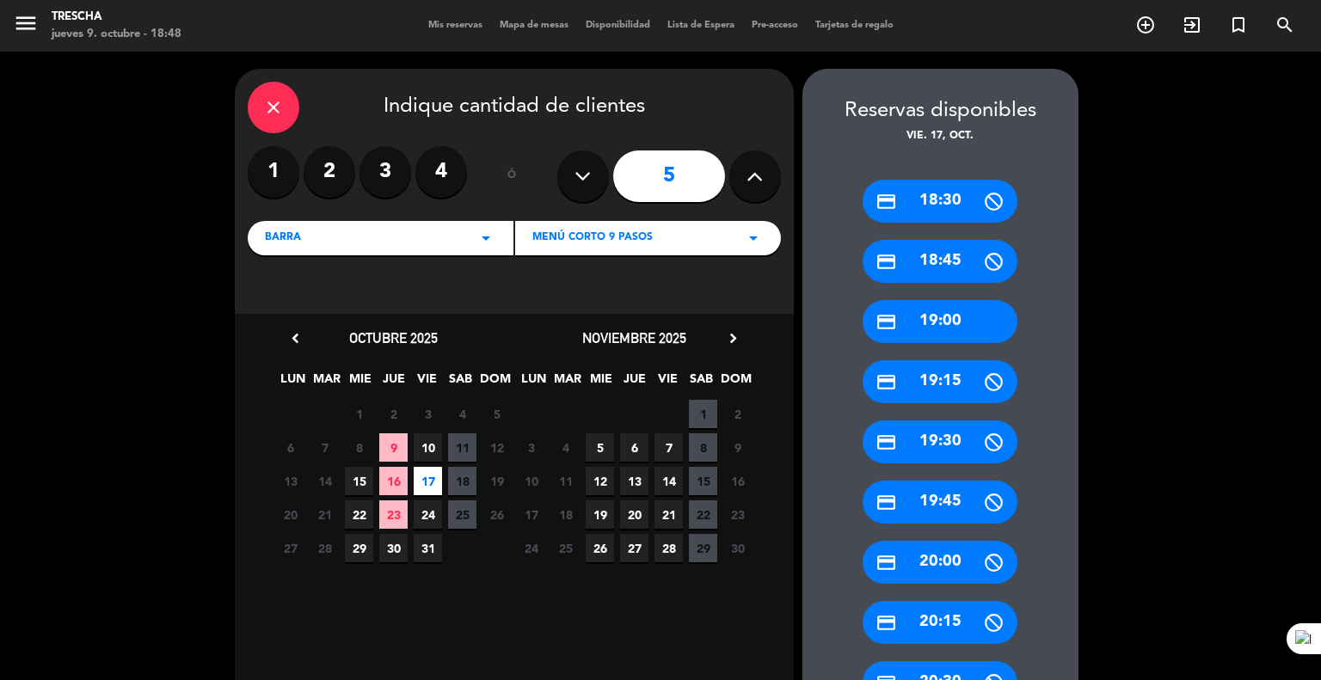
click at [946, 321] on div "credit_card 19:00" at bounding box center [940, 321] width 155 height 43
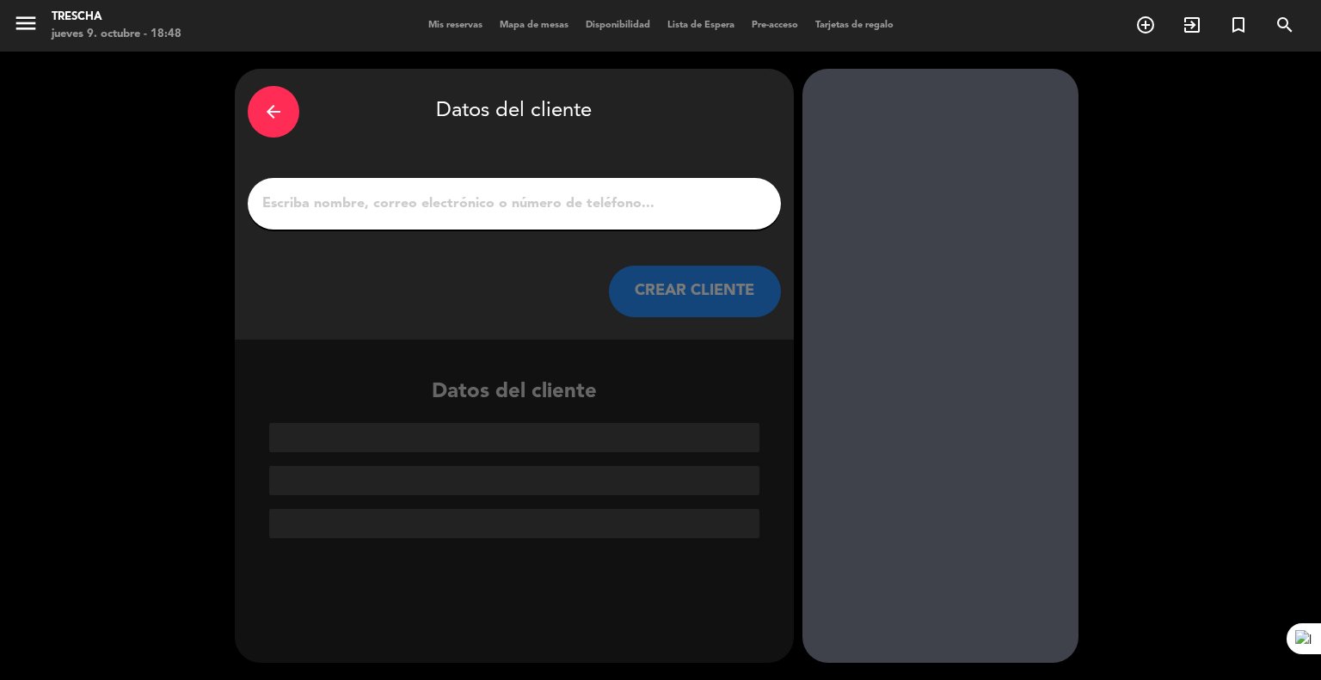
click at [592, 206] on input "1" at bounding box center [514, 204] width 507 height 24
click at [555, 216] on div at bounding box center [514, 204] width 533 height 52
click at [576, 201] on input "1" at bounding box center [514, 204] width 507 height 24
click at [505, 212] on input "1" at bounding box center [514, 204] width 507 height 24
paste input "[PERSON_NAME]"
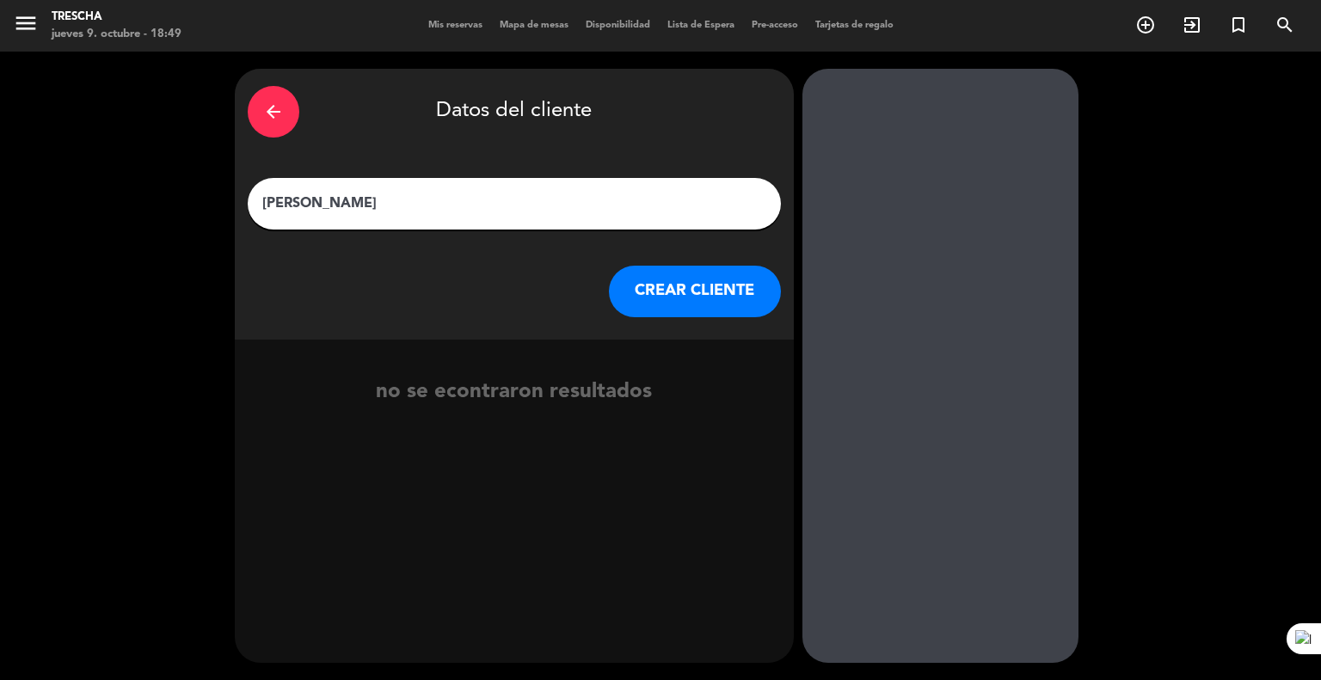
type input "[PERSON_NAME]"
click at [695, 304] on button "CREAR CLIENTE" at bounding box center [695, 292] width 172 height 52
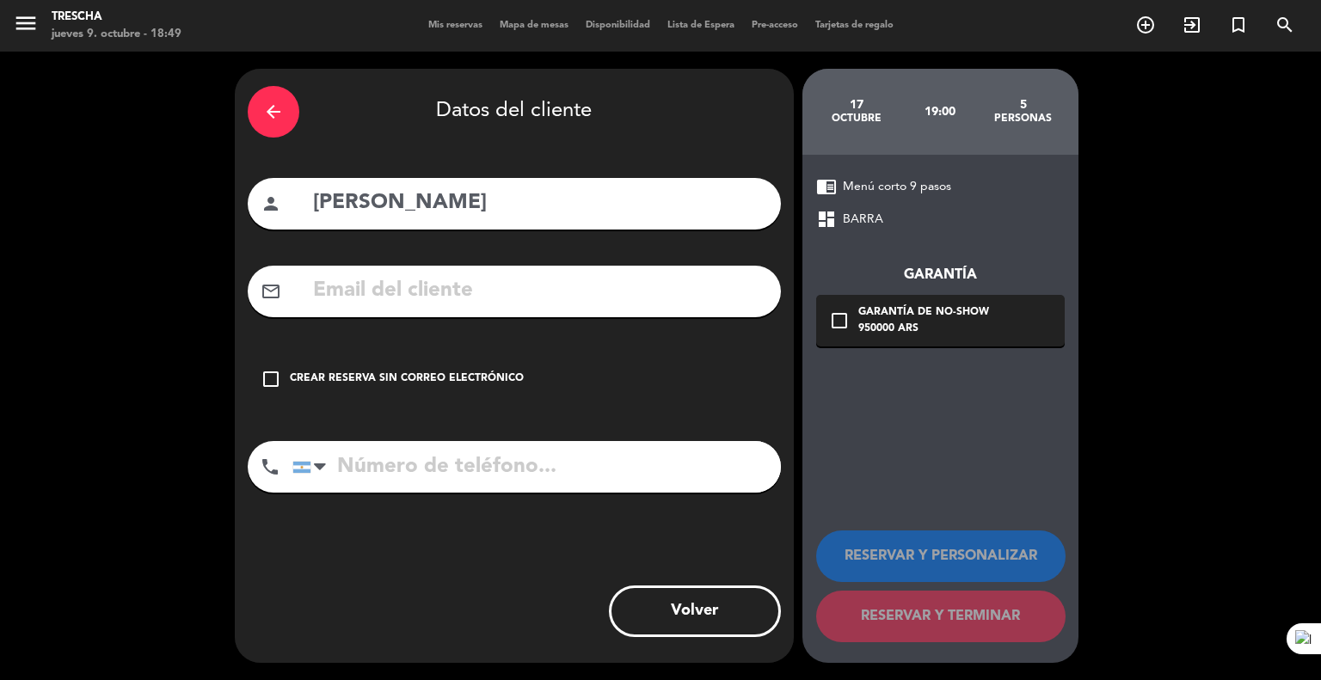
click at [446, 290] on input "text" at bounding box center [539, 290] width 457 height 35
click at [389, 298] on input "text" at bounding box center [539, 290] width 457 height 35
paste input "[EMAIL_ADDRESS][DOMAIN_NAME]"
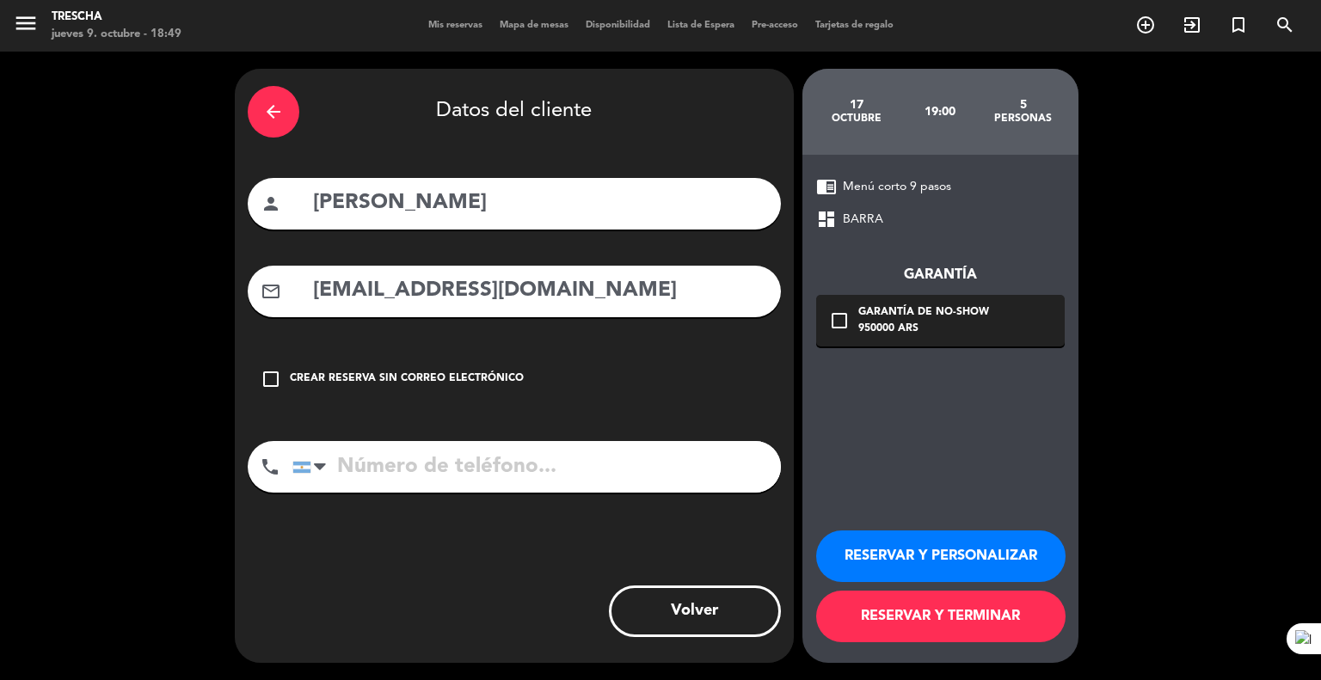
type input "[EMAIL_ADDRESS][DOMAIN_NAME]"
click at [396, 467] on input "tel" at bounding box center [536, 467] width 488 height 52
click at [404, 476] on input "tel" at bounding box center [536, 467] width 488 height 52
paste input "1565265188"
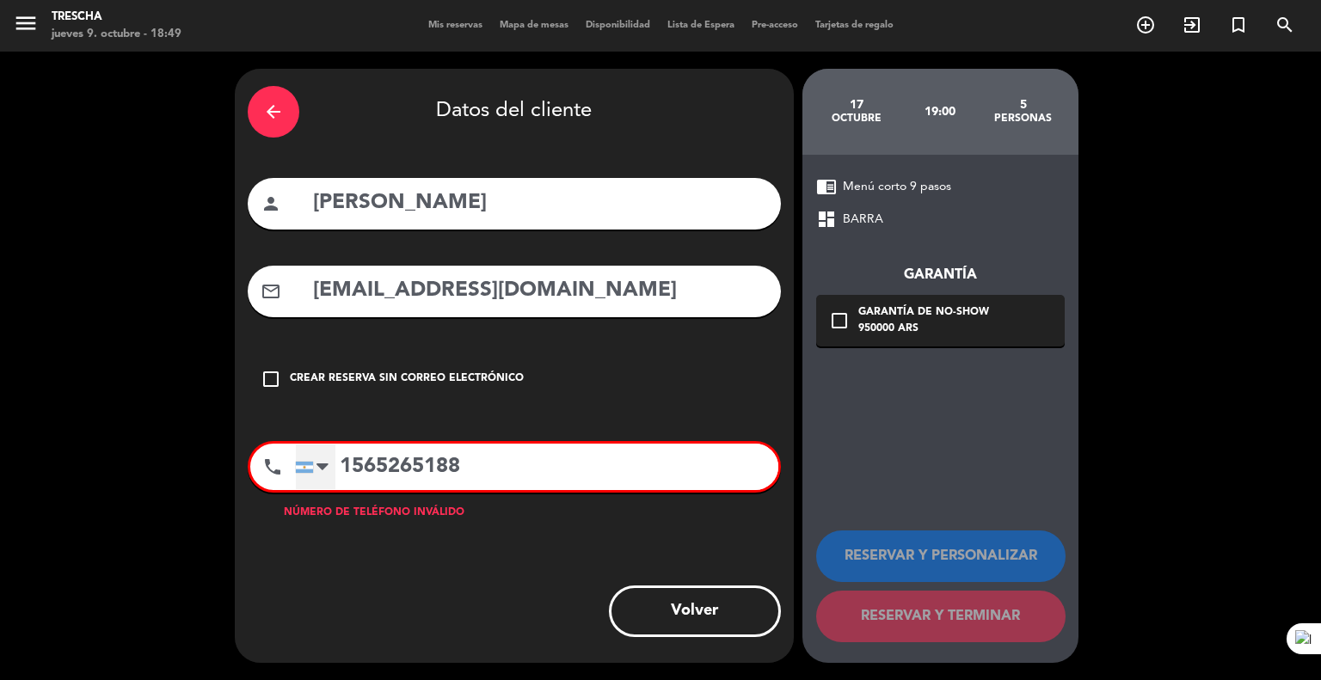
click at [313, 467] on div at bounding box center [316, 467] width 40 height 45
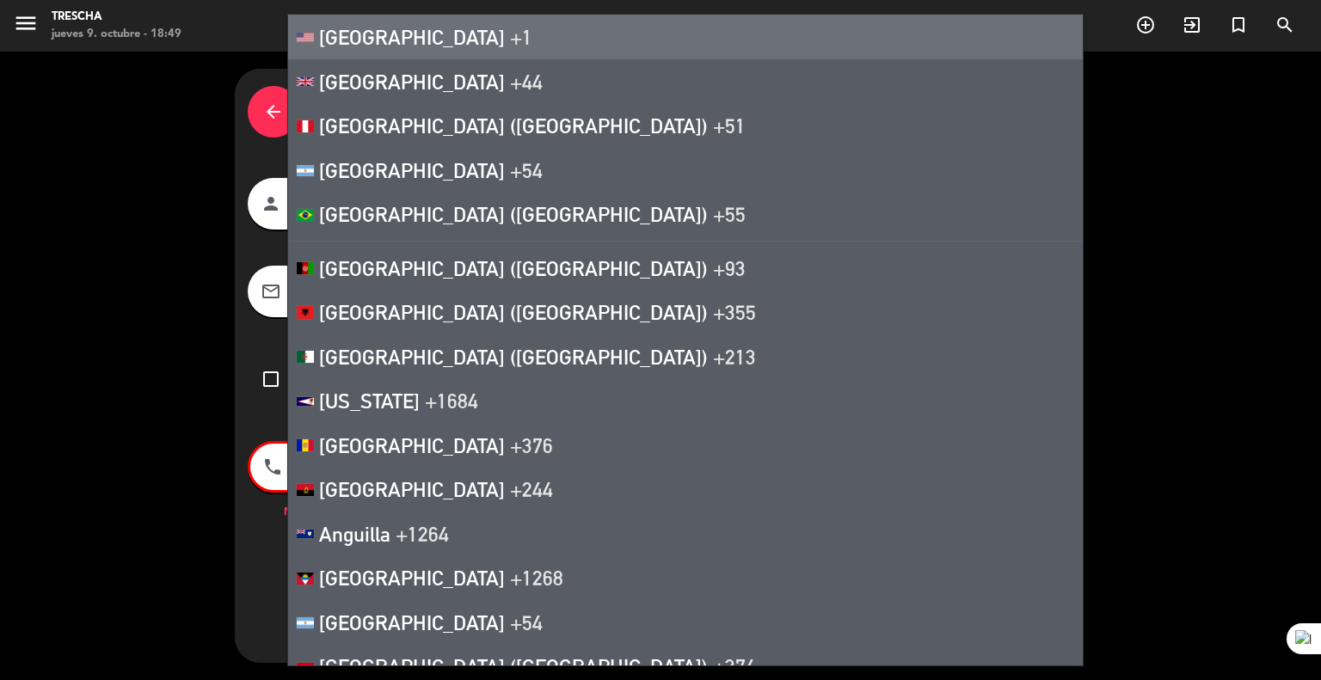
click at [391, 49] on li "[GEOGRAPHIC_DATA] +1" at bounding box center [685, 37] width 795 height 45
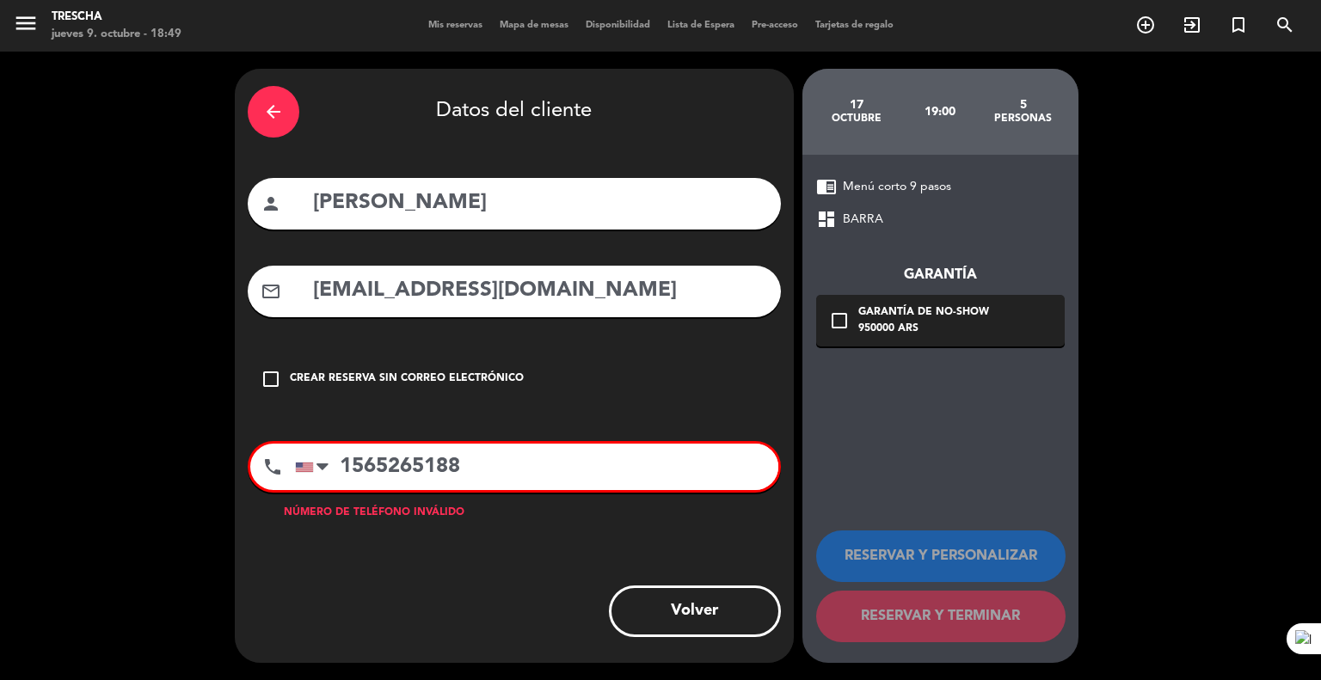
click at [364, 474] on input "1565265188" at bounding box center [536, 467] width 483 height 46
click at [478, 472] on input "1165265188" at bounding box center [536, 467] width 483 height 46
type input "1"
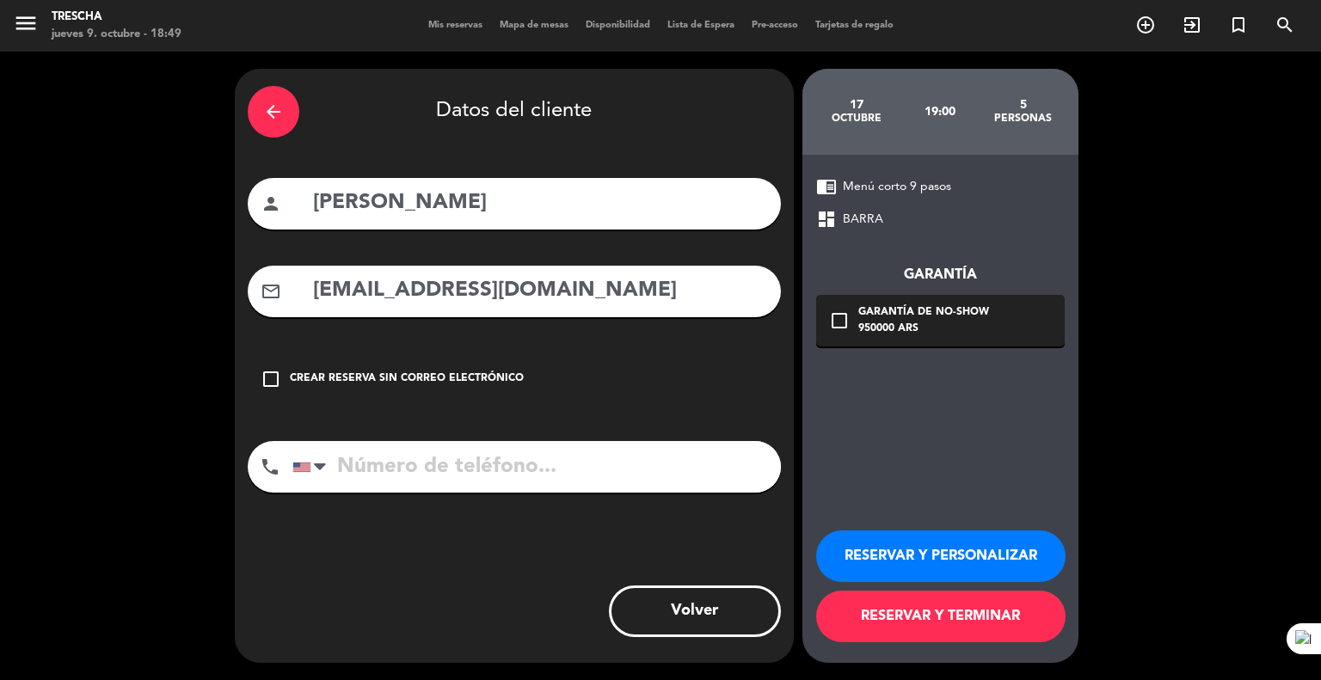
paste input "1565265188"
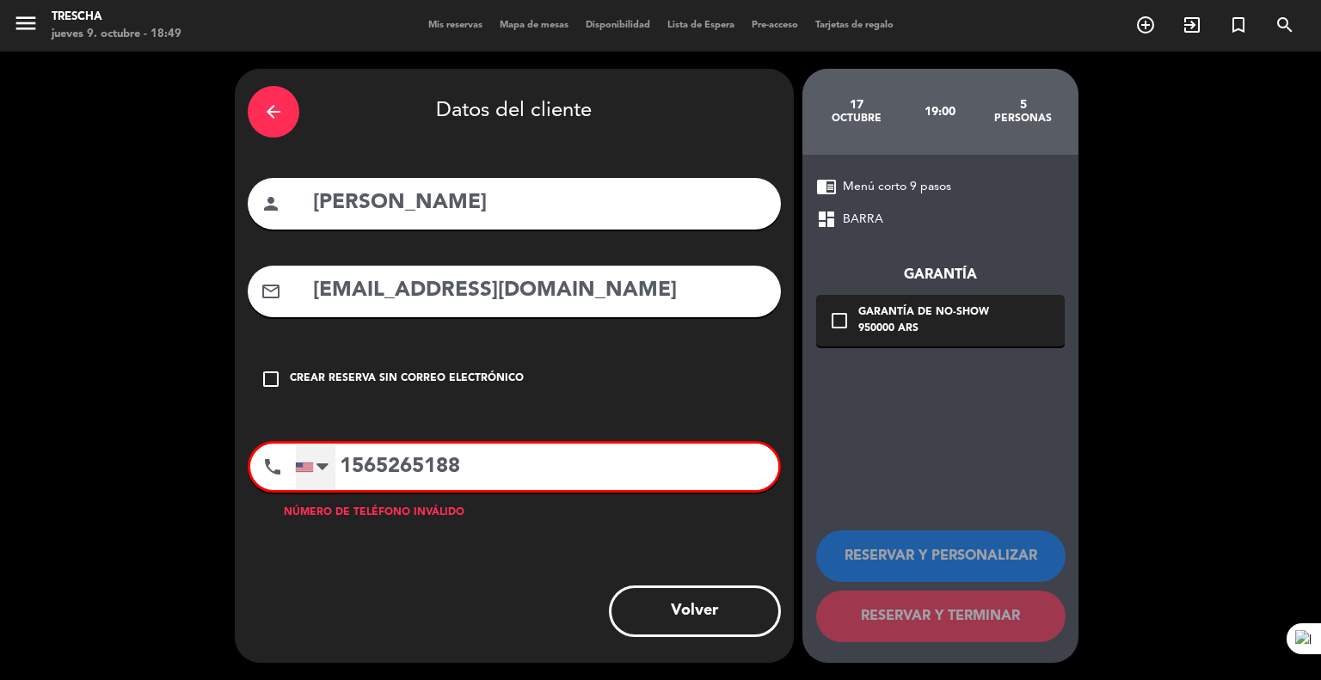
click at [322, 471] on div at bounding box center [322, 467] width 12 height 21
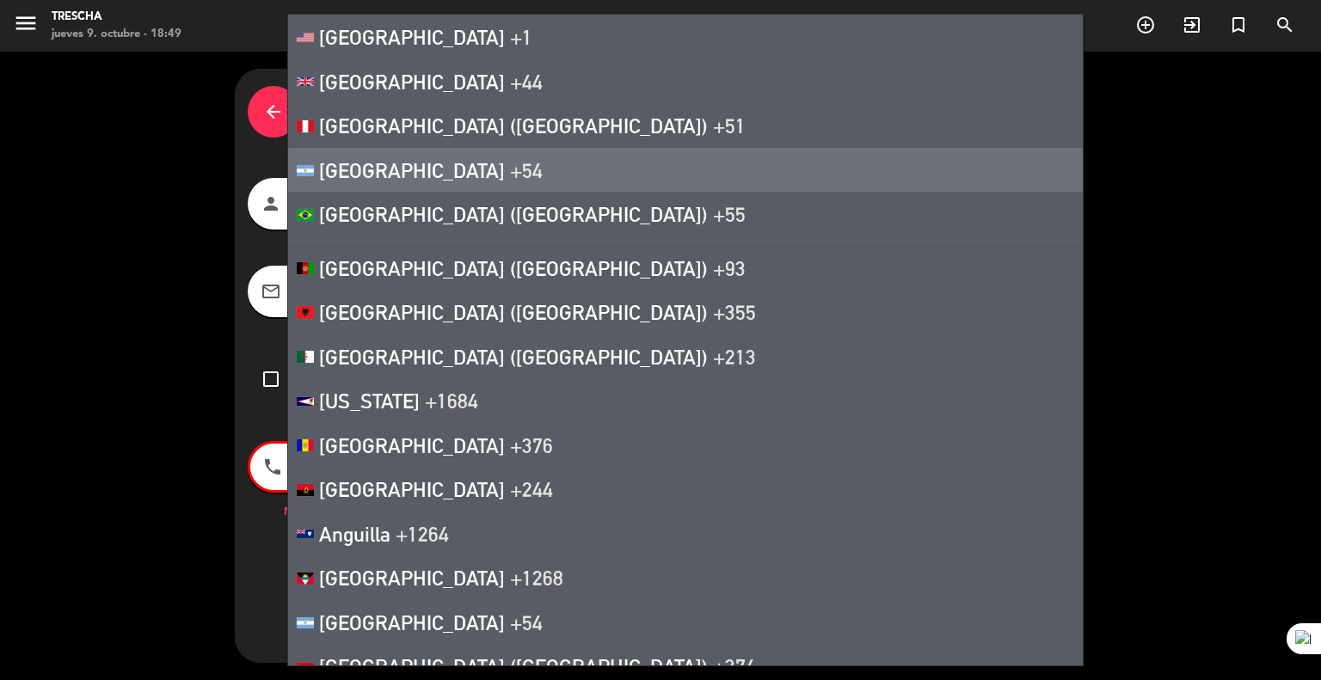
click at [354, 176] on span "[GEOGRAPHIC_DATA]" at bounding box center [412, 170] width 186 height 24
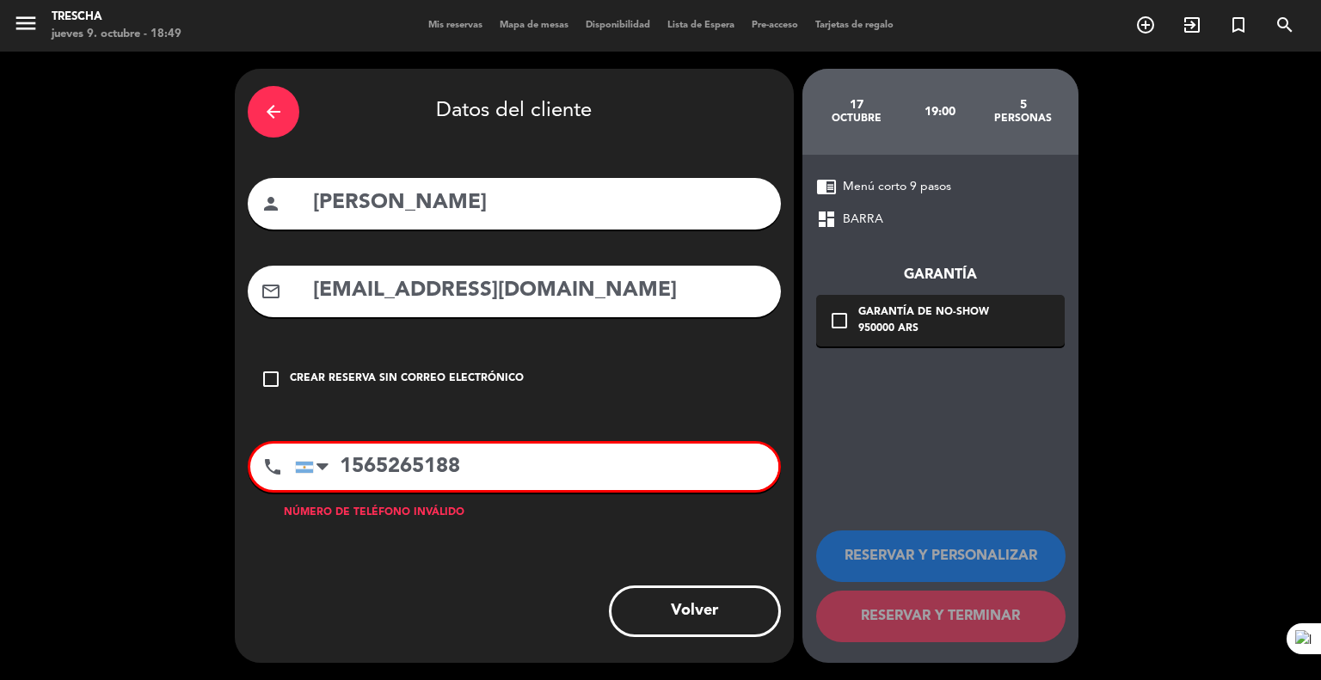
click at [358, 470] on input "1565265188" at bounding box center [536, 467] width 483 height 46
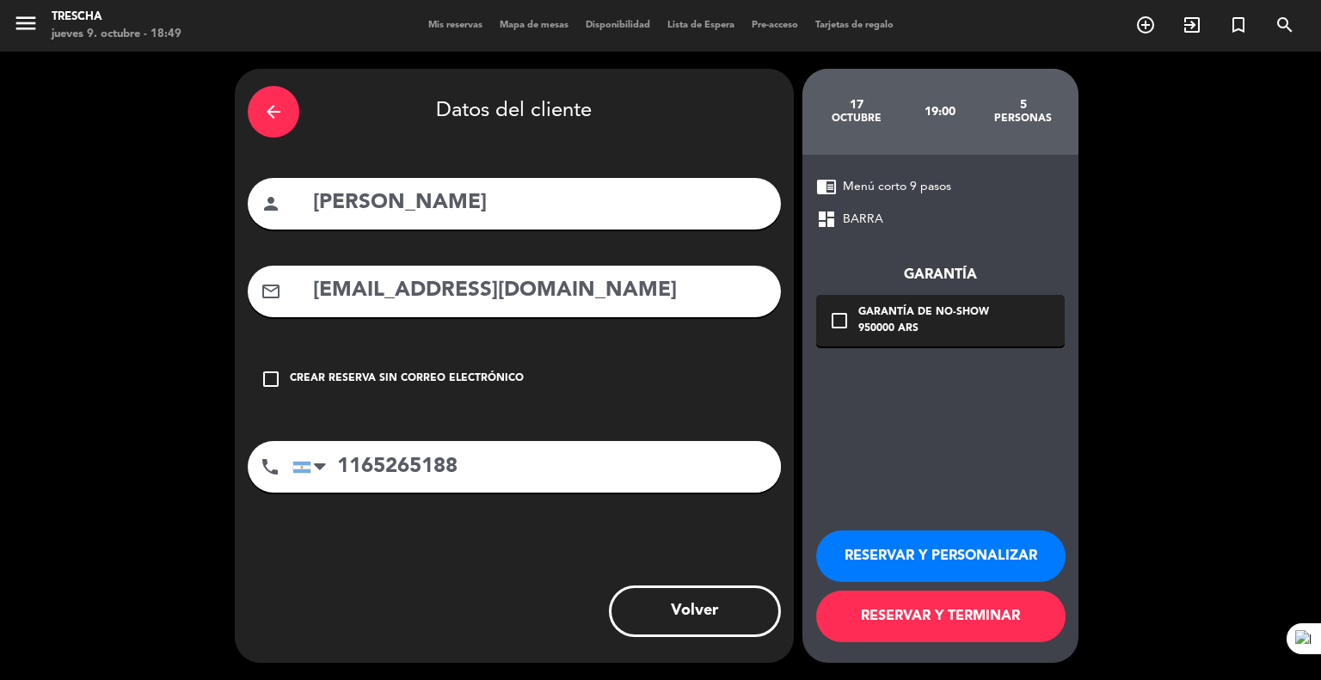
type input "1165265188"
click at [844, 318] on icon "check_box_outline_blank" at bounding box center [839, 320] width 21 height 21
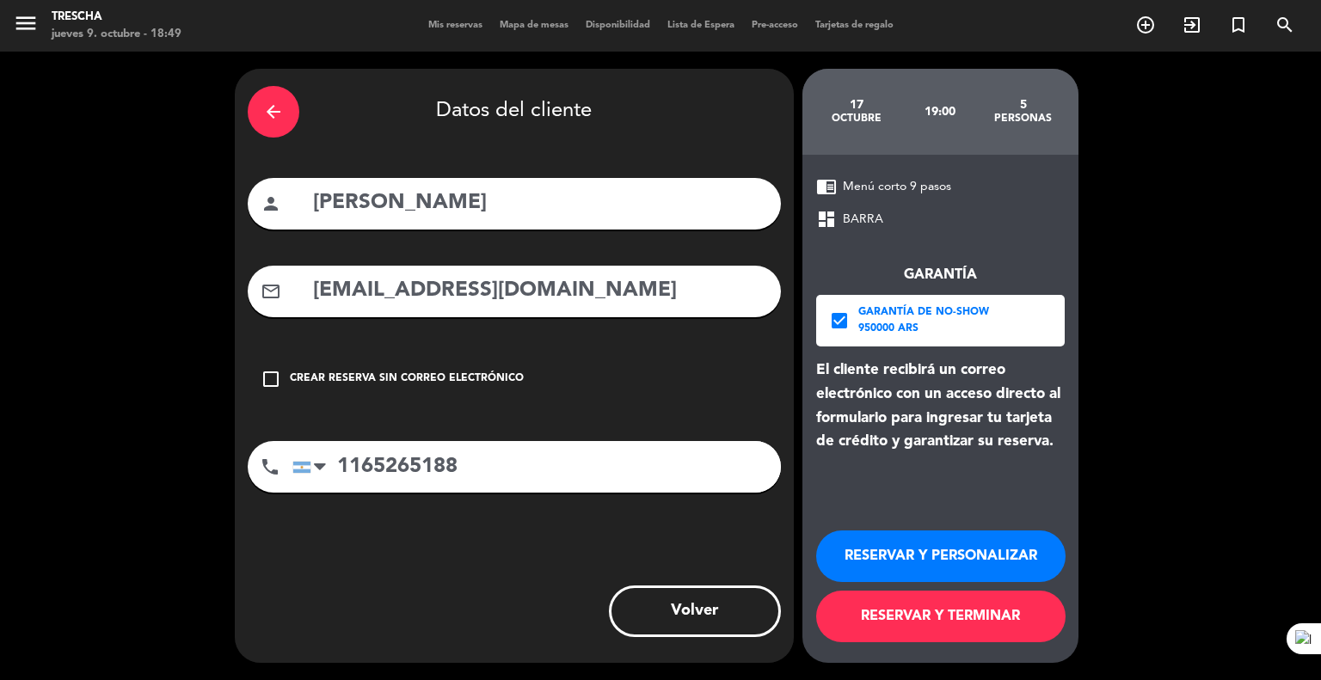
click at [958, 561] on button "RESERVAR Y PERSONALIZAR" at bounding box center [940, 557] width 249 height 52
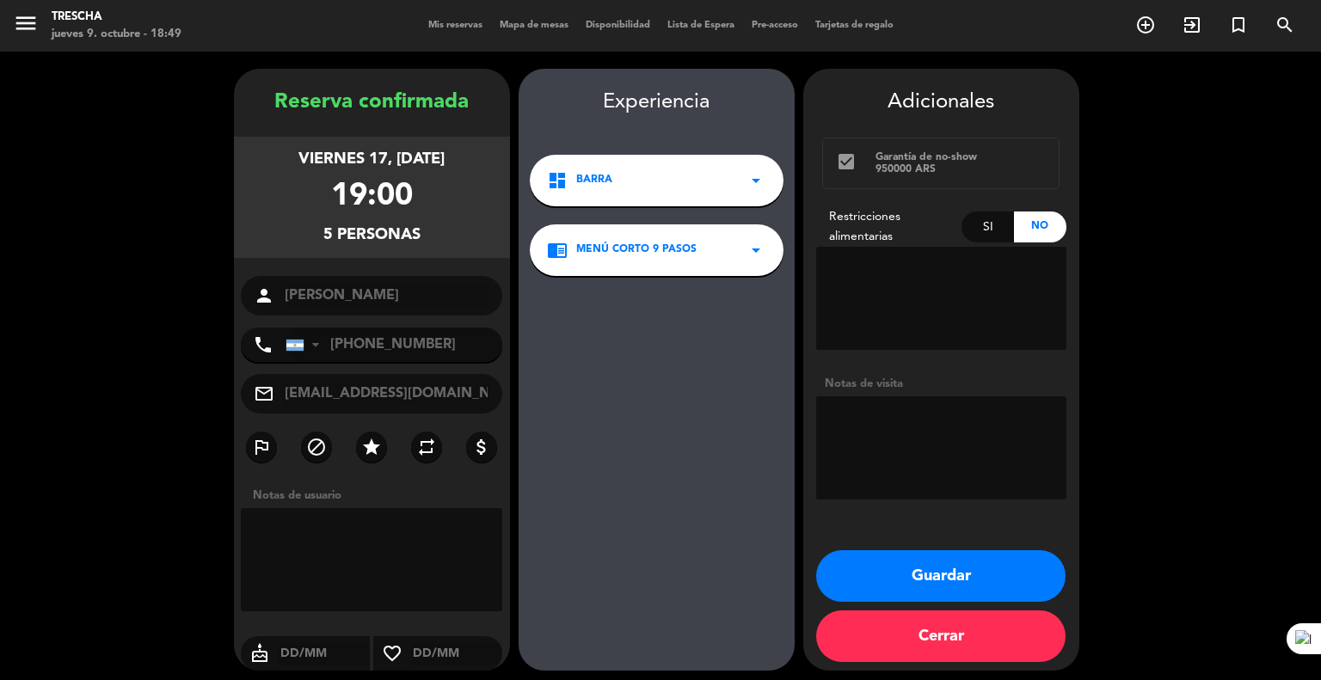
scroll to position [7, 0]
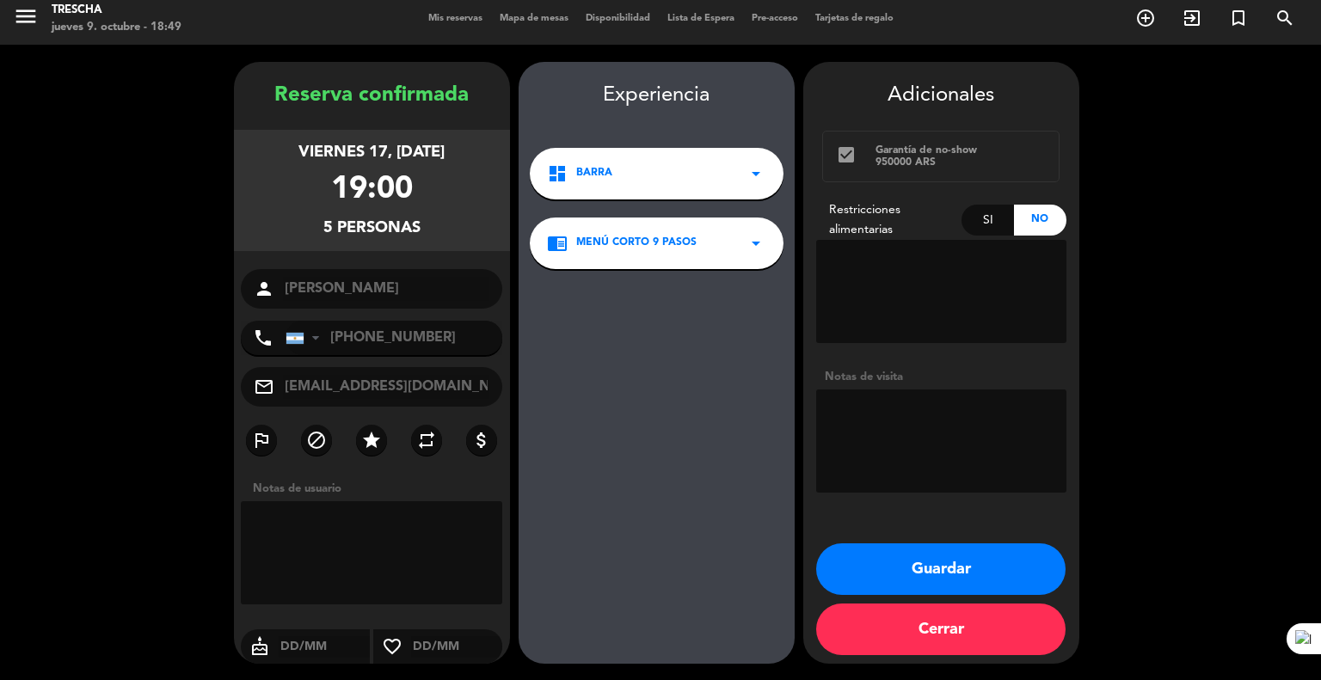
click at [948, 576] on button "Guardar" at bounding box center [940, 569] width 249 height 52
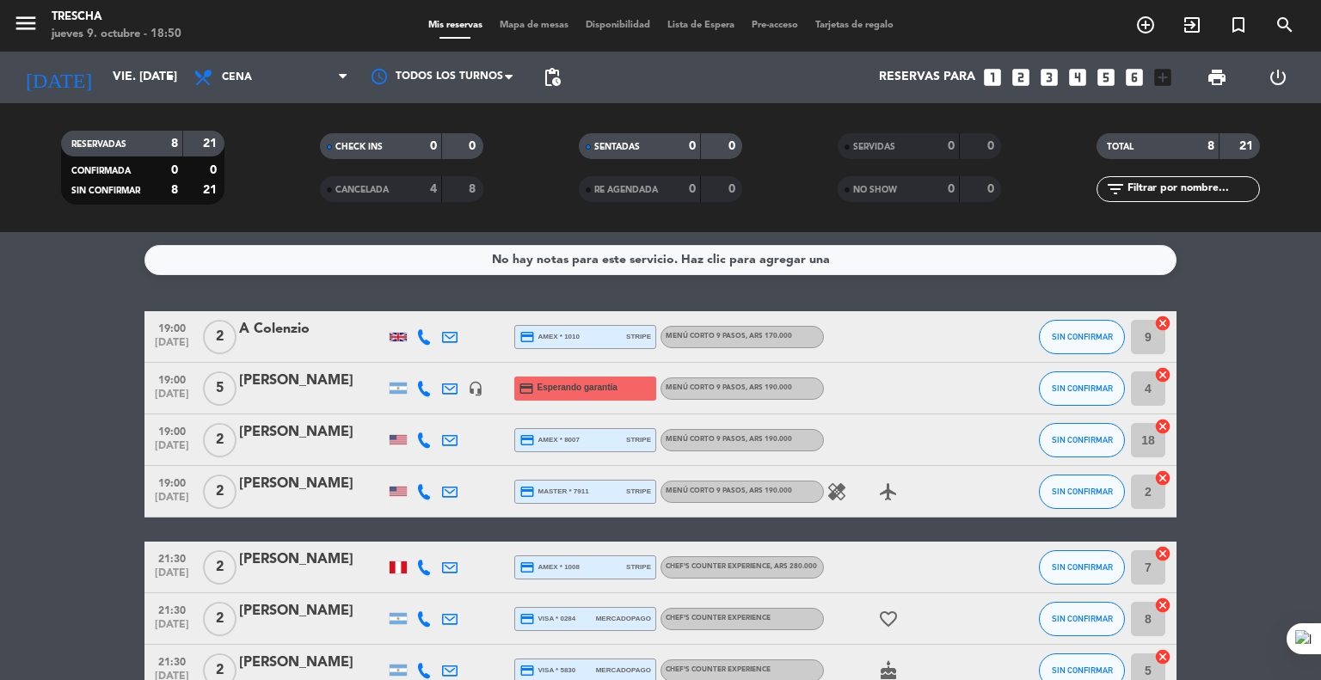
click at [106, 325] on bookings-row "19:00 [DATE] 2 A Colenzio credit_card amex * 1010 stripe Menú corto 9 pasos , A…" at bounding box center [660, 529] width 1321 height 437
click at [104, 82] on input "vie. [DATE]" at bounding box center [185, 77] width 163 height 31
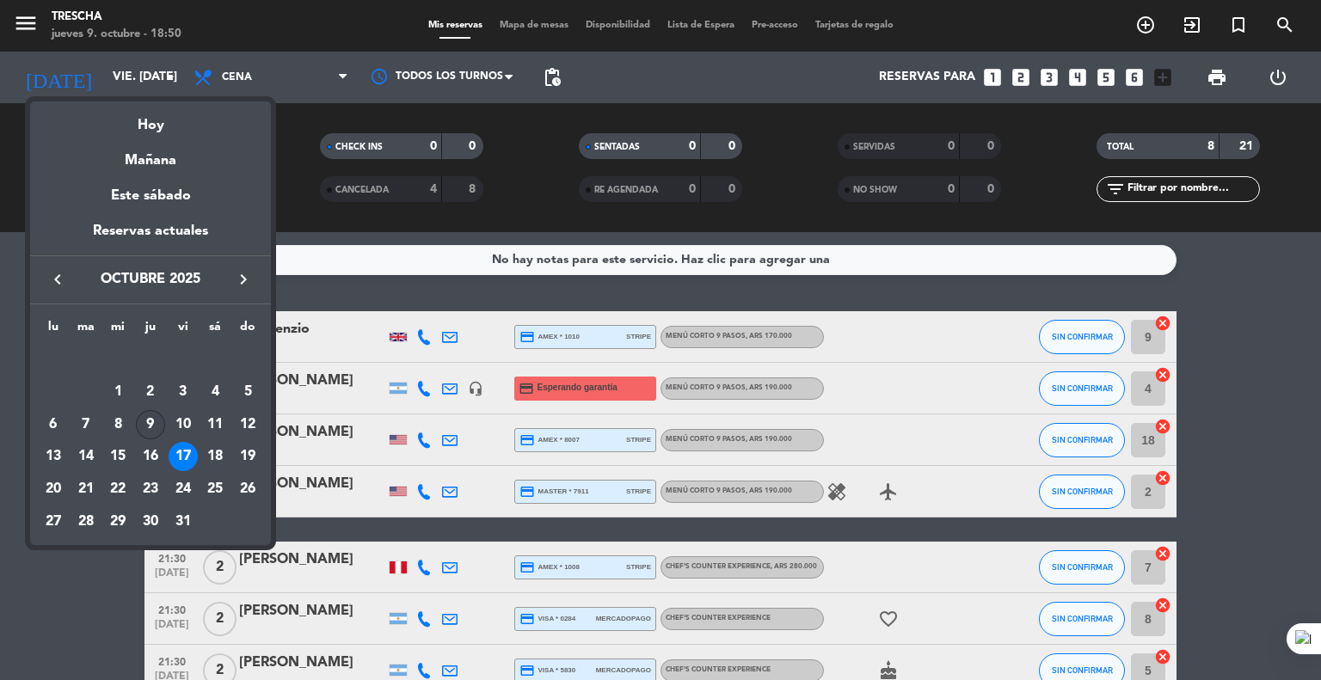
click at [144, 419] on div "9" at bounding box center [150, 424] width 29 height 29
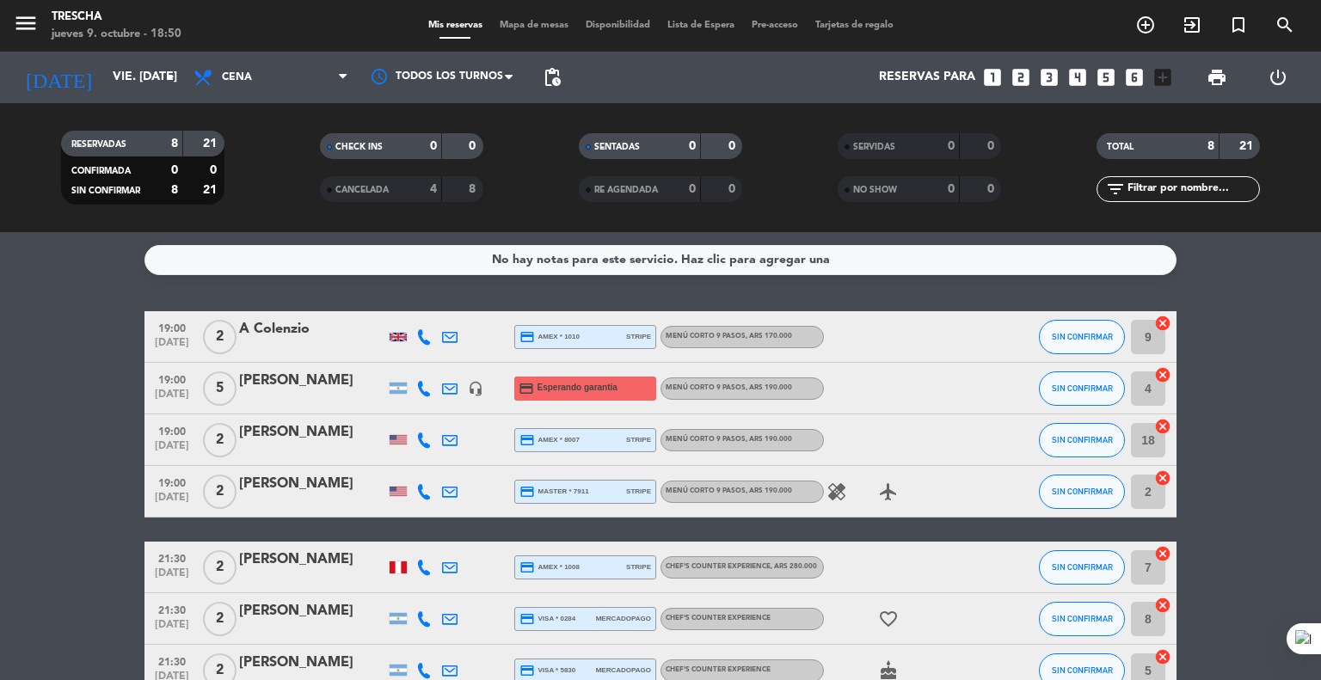
type input "[DEMOGRAPHIC_DATA] [DATE]"
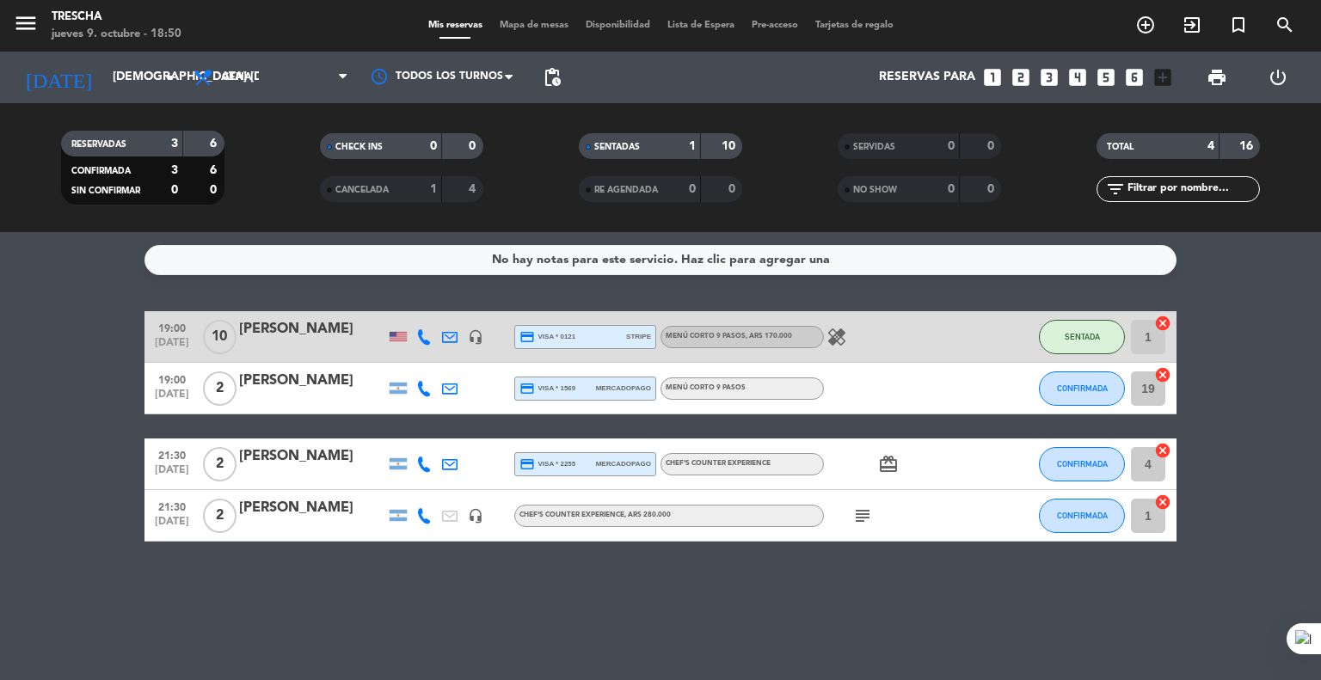
click at [144, 419] on div "19:00 [DATE] [PERSON_NAME] headset_mic credit_card visa * 0121 stripe Menú cort…" at bounding box center [660, 426] width 1032 height 230
click at [134, 273] on service-notes "No hay notas para este servicio. Haz clic para agregar una" at bounding box center [660, 260] width 1321 height 30
click at [114, 349] on bookings-row "19:00 [DATE] [PERSON_NAME] headset_mic credit_card visa * 0121 stripe Menú cort…" at bounding box center [660, 426] width 1321 height 230
click at [1066, 381] on button "CONFIRMADA" at bounding box center [1082, 388] width 86 height 34
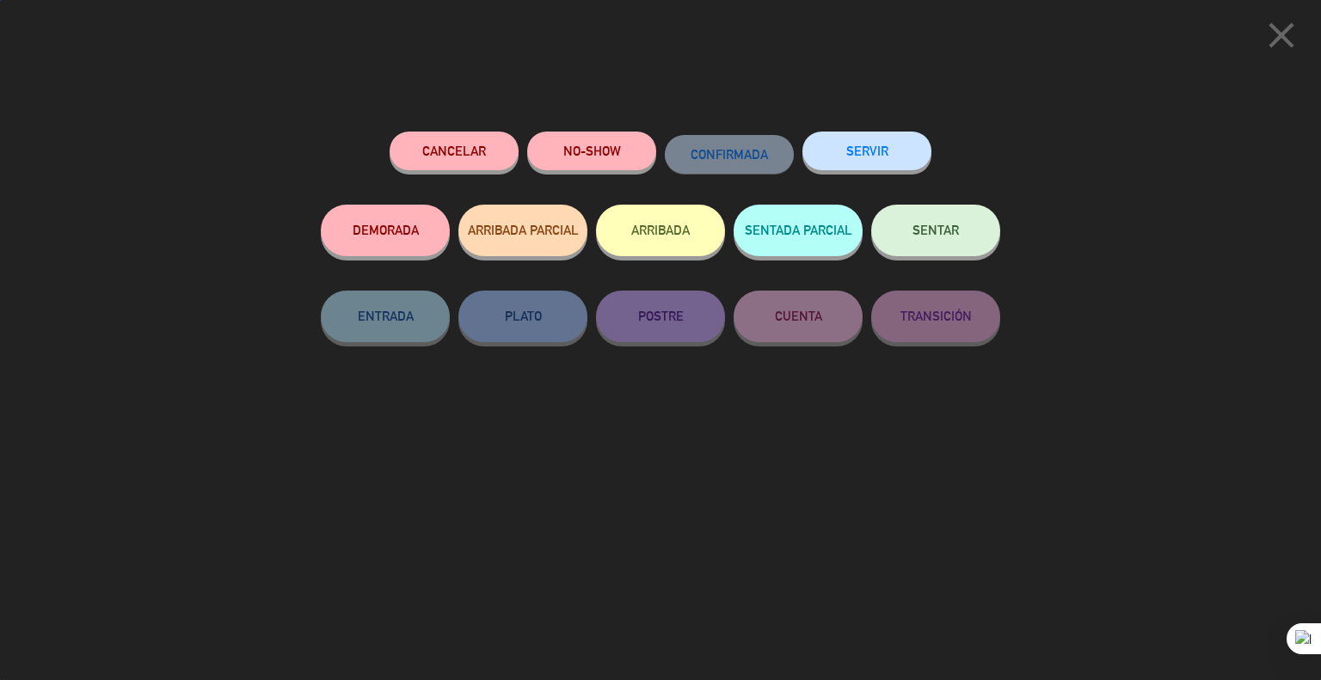
click at [963, 235] on button "SENTAR" at bounding box center [935, 231] width 129 height 52
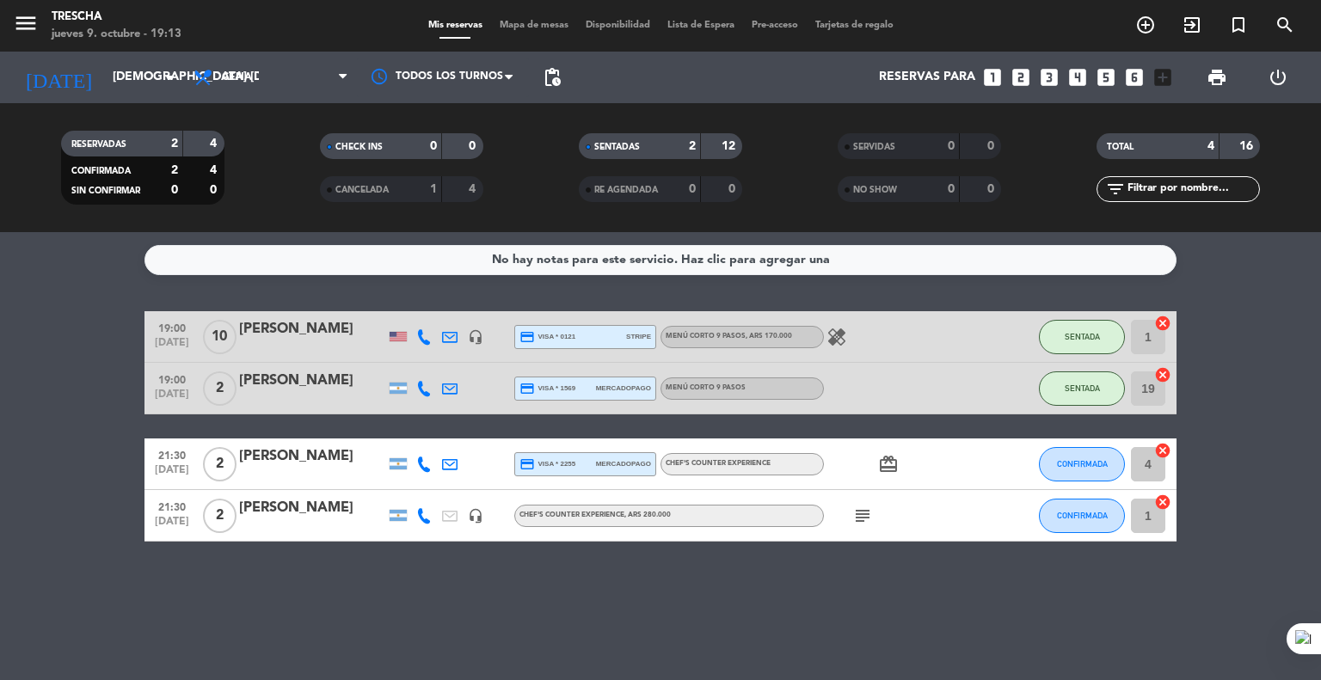
click at [157, 551] on div "No hay notas para este servicio. Haz clic para agregar una 19:00 [DATE] [PERSON…" at bounding box center [660, 456] width 1321 height 448
click at [0, 474] on bookings-row "19:00 [DATE] [PERSON_NAME] headset_mic credit_card visa * 0121 stripe Menú cort…" at bounding box center [660, 426] width 1321 height 230
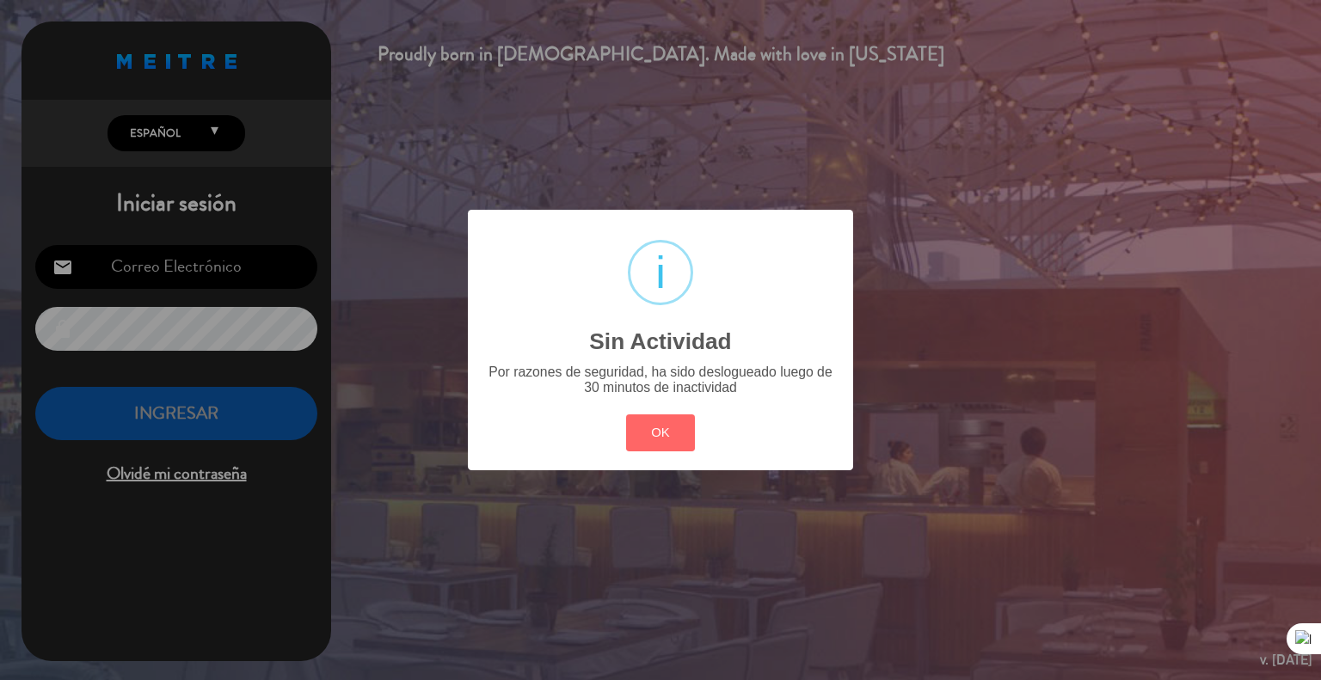
type input "[EMAIL_ADDRESS][DOMAIN_NAME]"
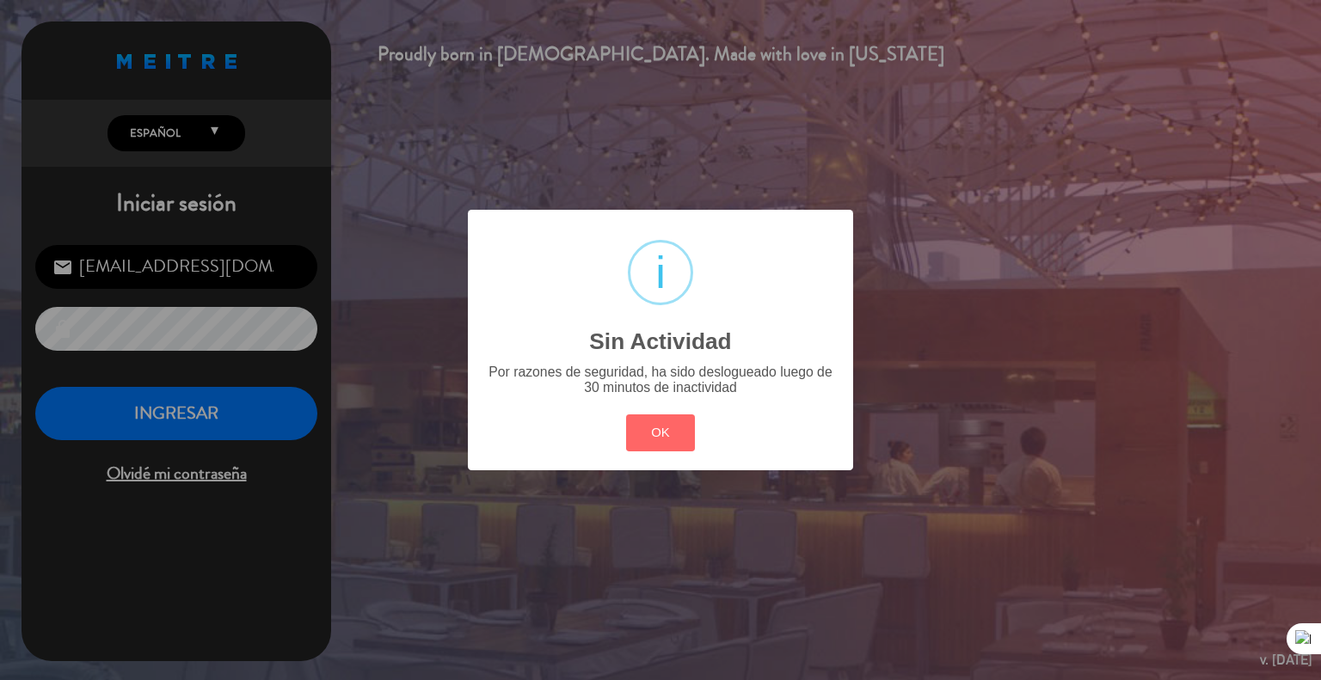
click at [662, 413] on div "OK Cancel" at bounding box center [660, 432] width 77 height 45
click at [669, 433] on button "OK" at bounding box center [661, 432] width 70 height 37
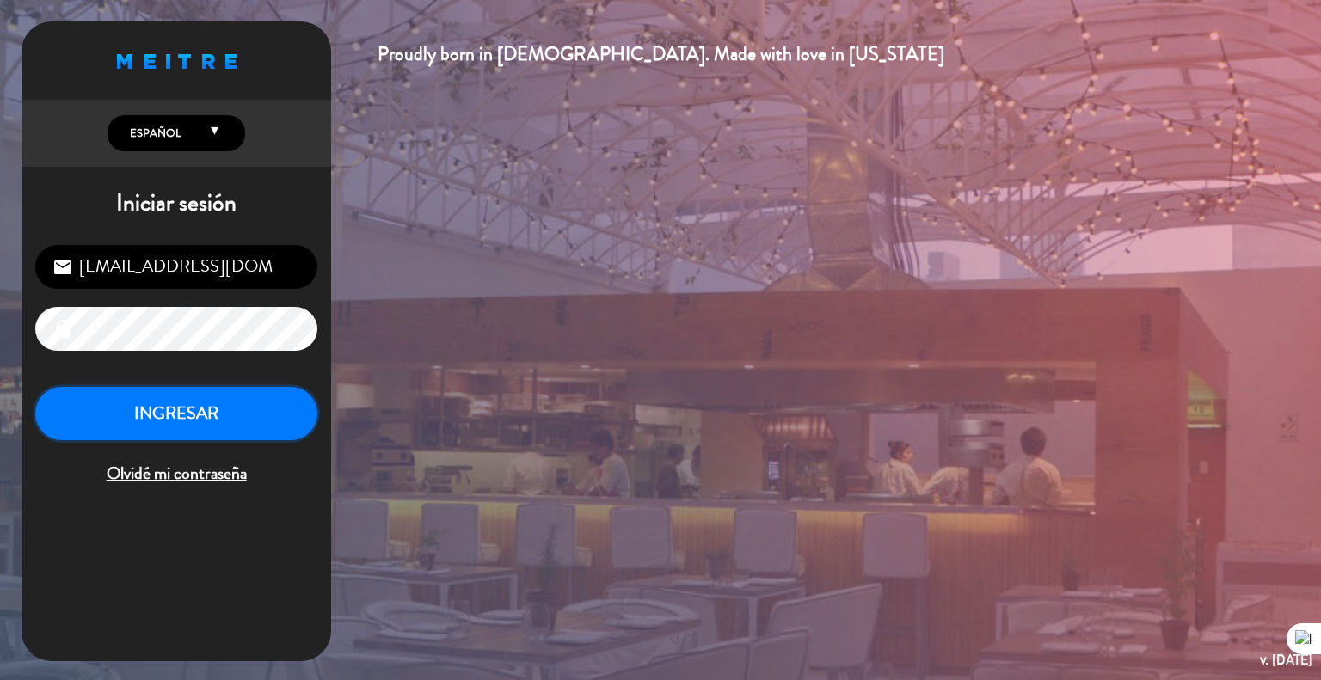
click at [224, 422] on button "INGRESAR" at bounding box center [176, 414] width 282 height 54
